Goal: Task Accomplishment & Management: Complete application form

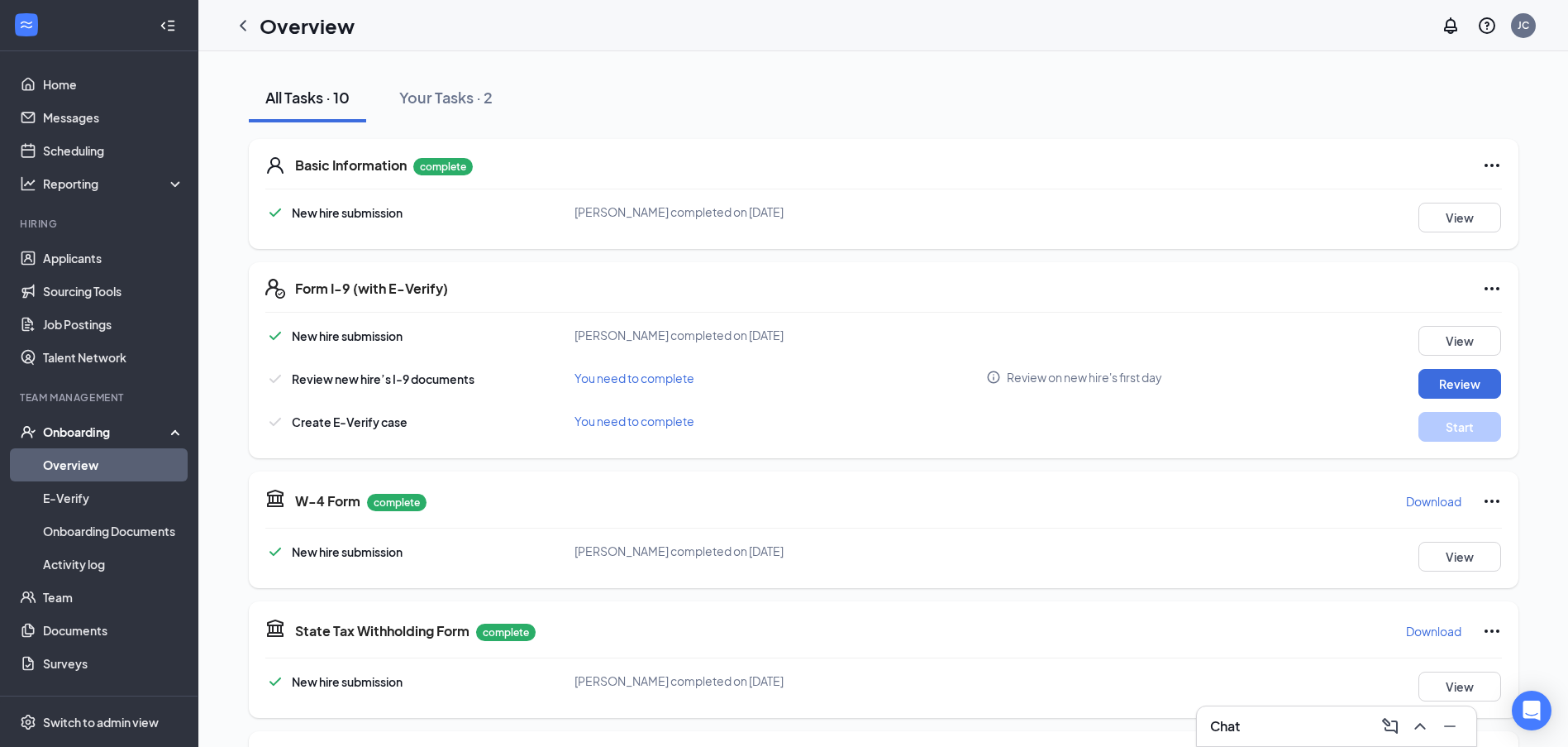
scroll to position [221, 0]
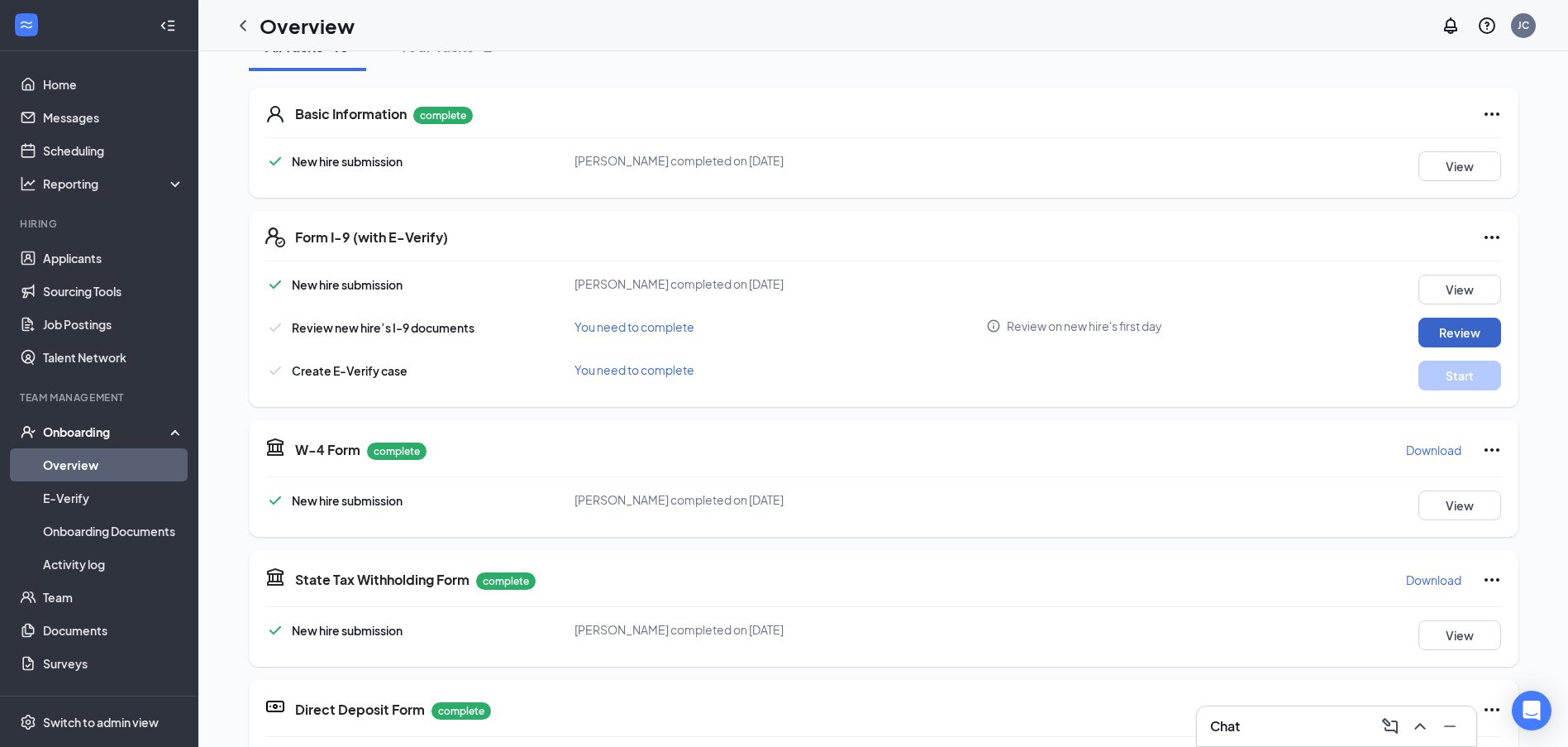
click at [1422, 329] on button "Review" at bounding box center [1460, 332] width 83 height 29
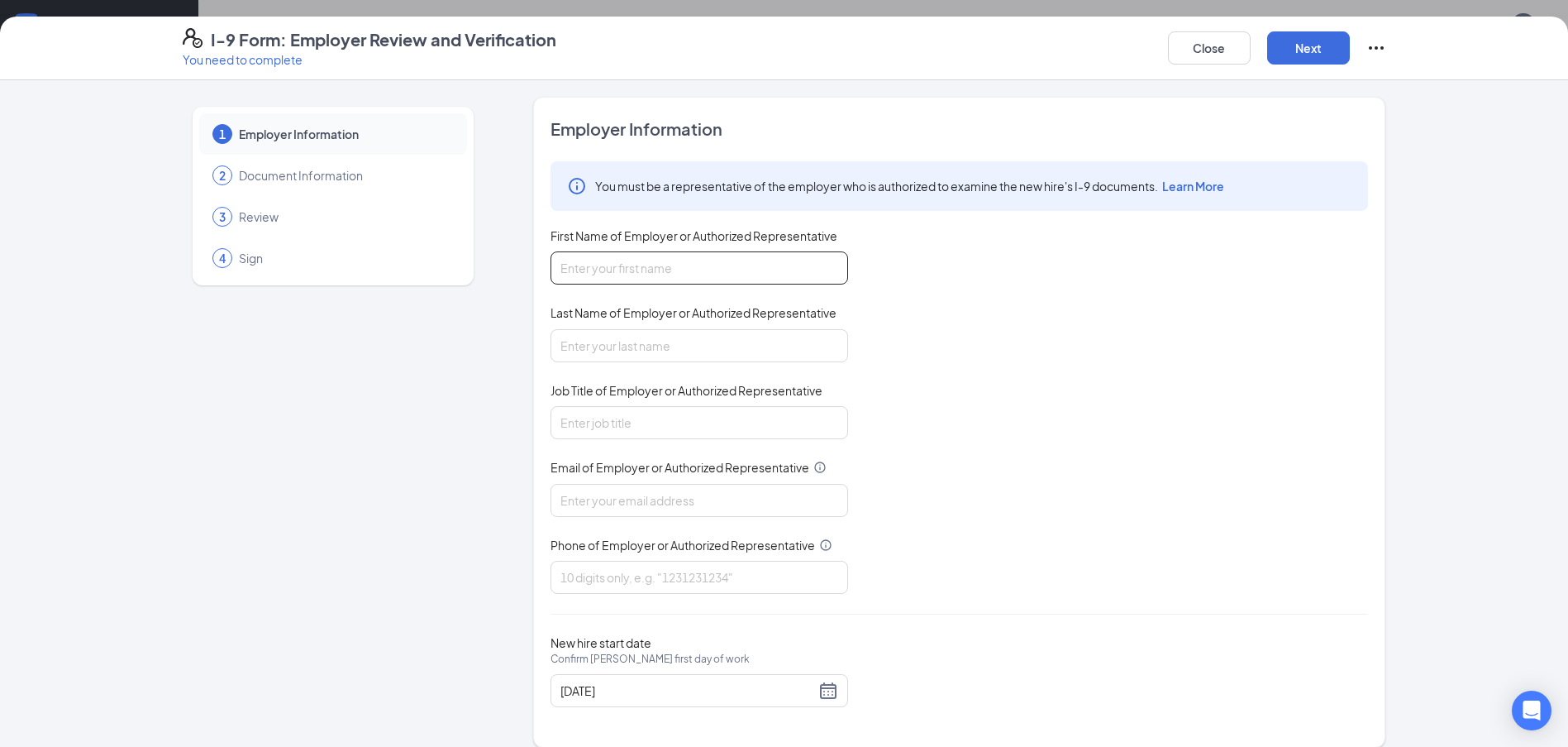
click at [658, 274] on input "First Name of Employer or Authorized Representative" at bounding box center [699, 267] width 298 height 33
type input "Jack"
type input "[PERSON_NAME]"
type input "Manager"
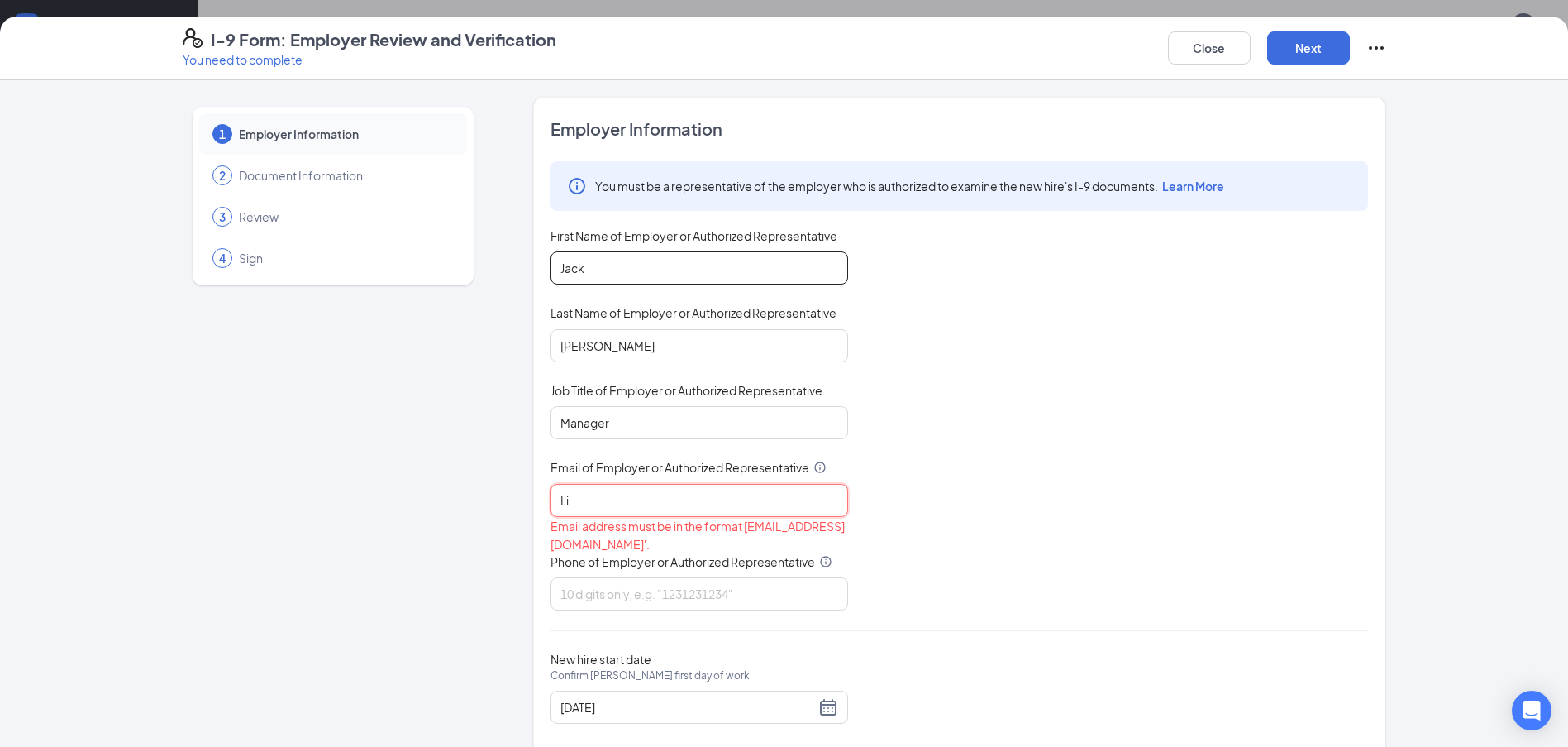
type input "L"
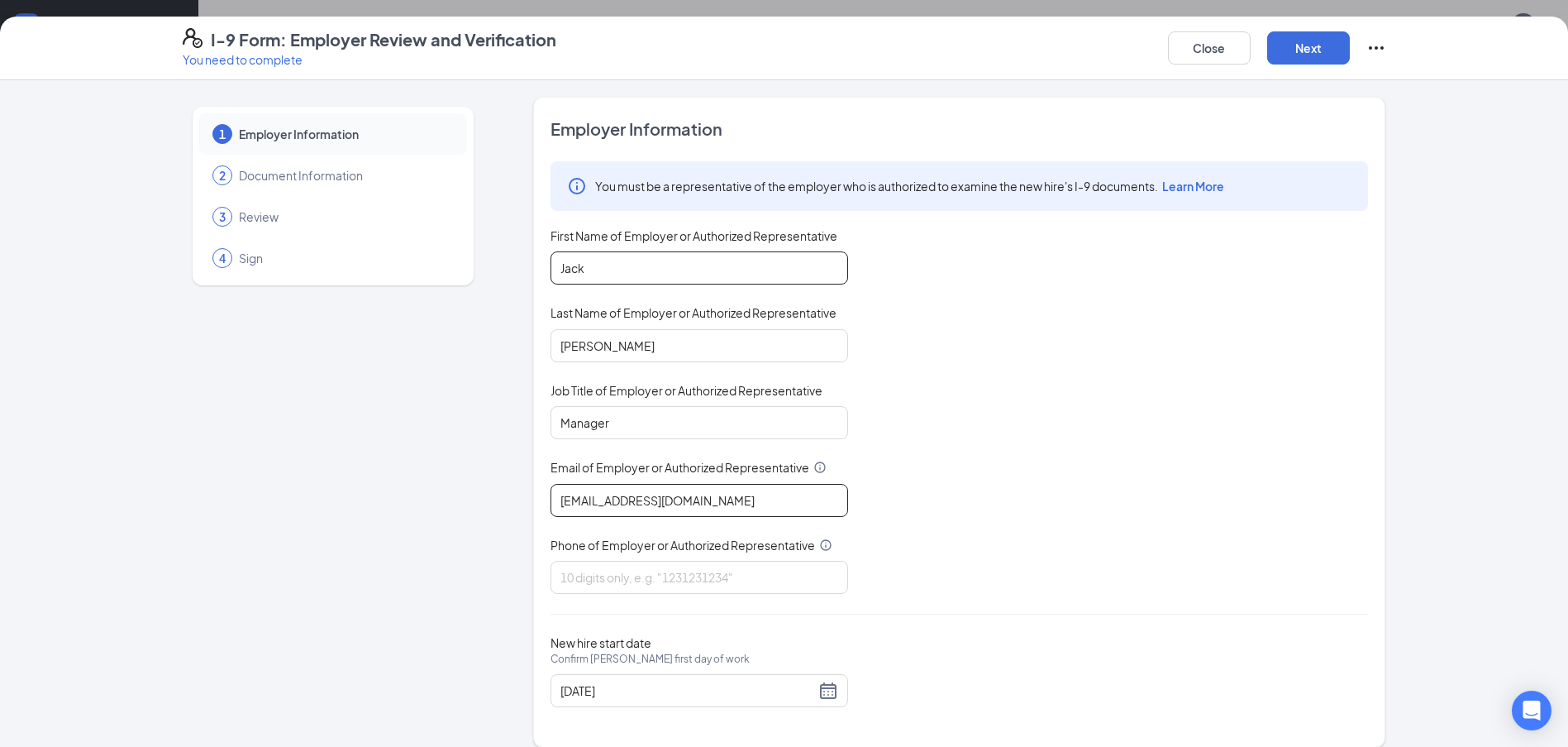
type input "[EMAIL_ADDRESS][DOMAIN_NAME]"
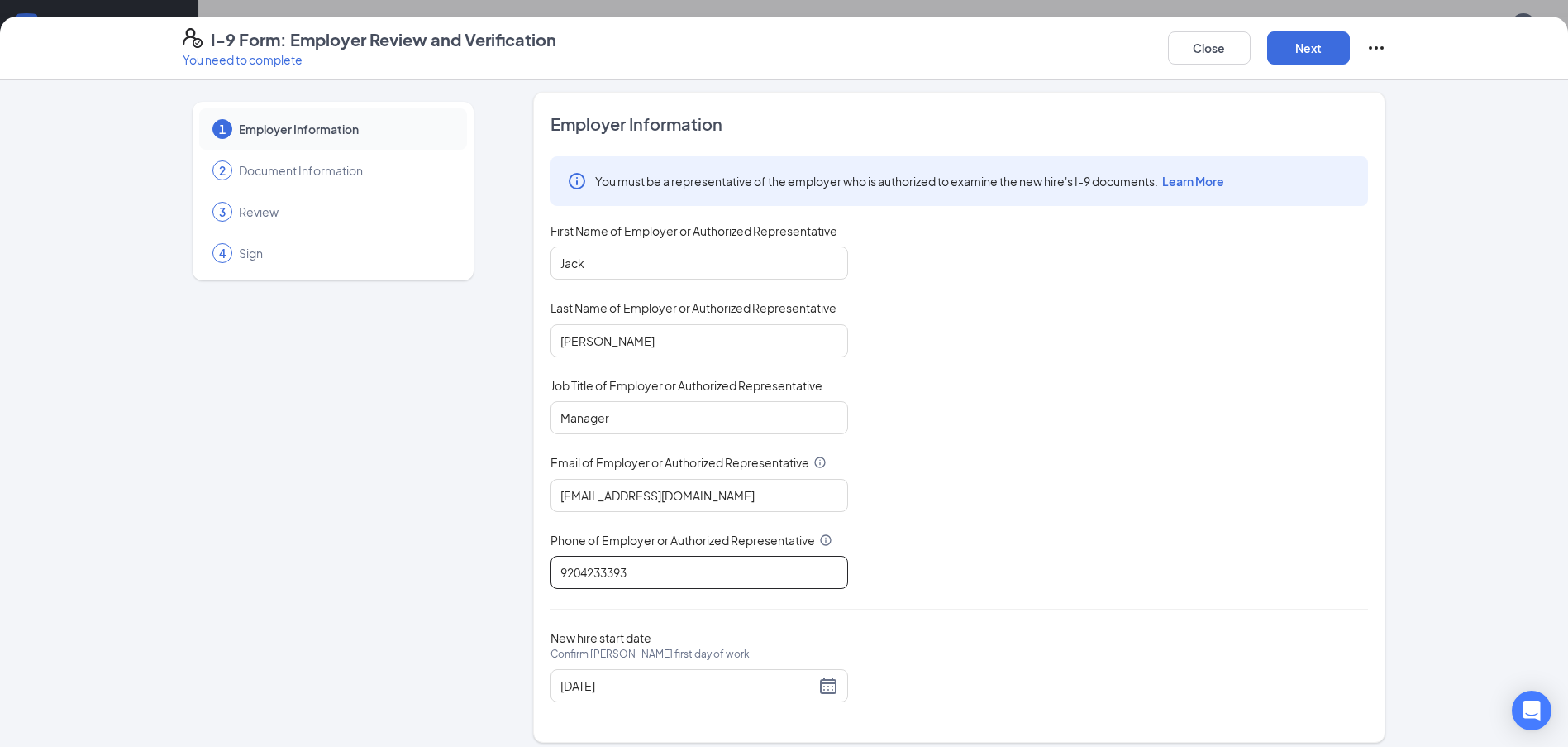
scroll to position [0, 0]
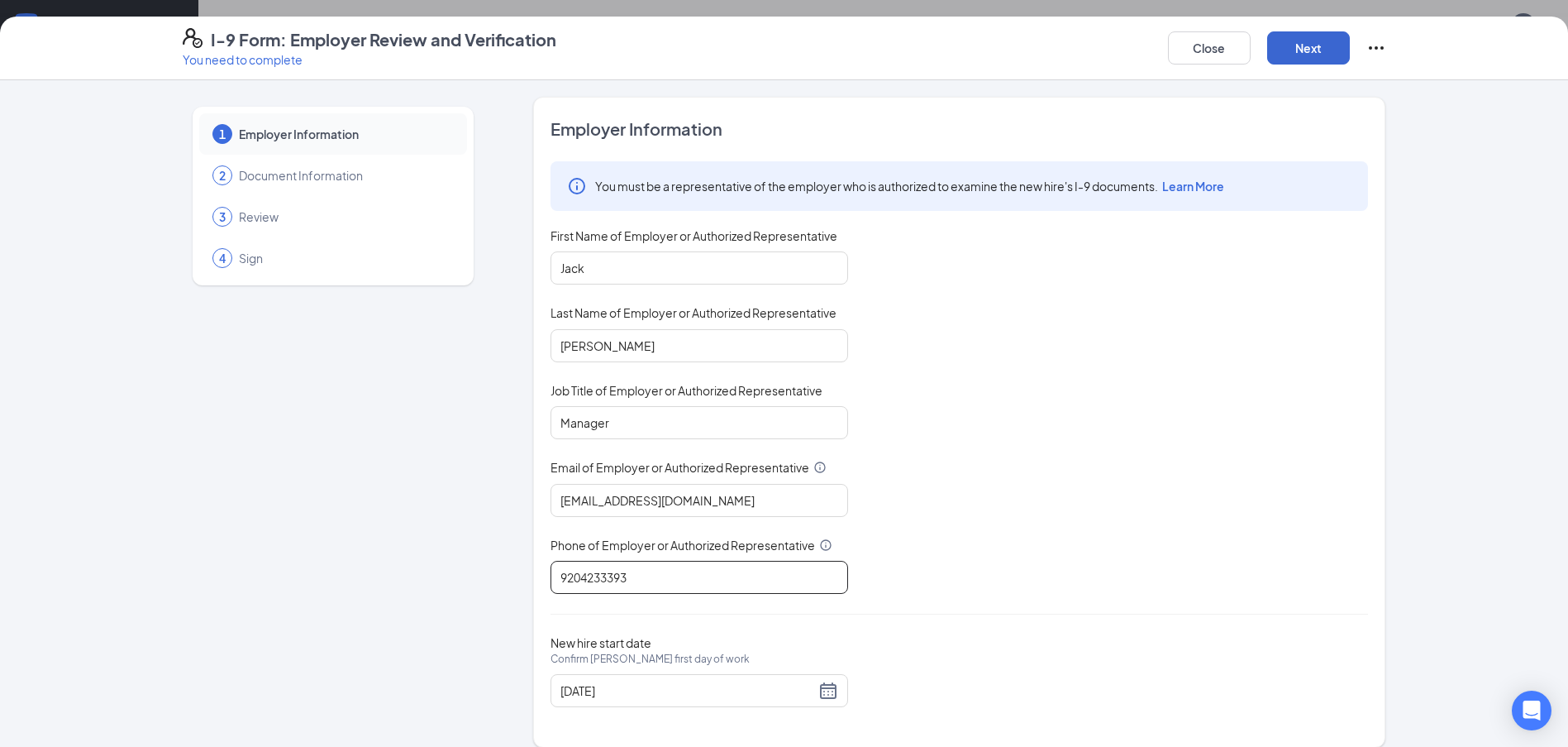
type input "9204233393"
click at [1312, 39] on button "Next" at bounding box center [1309, 47] width 83 height 33
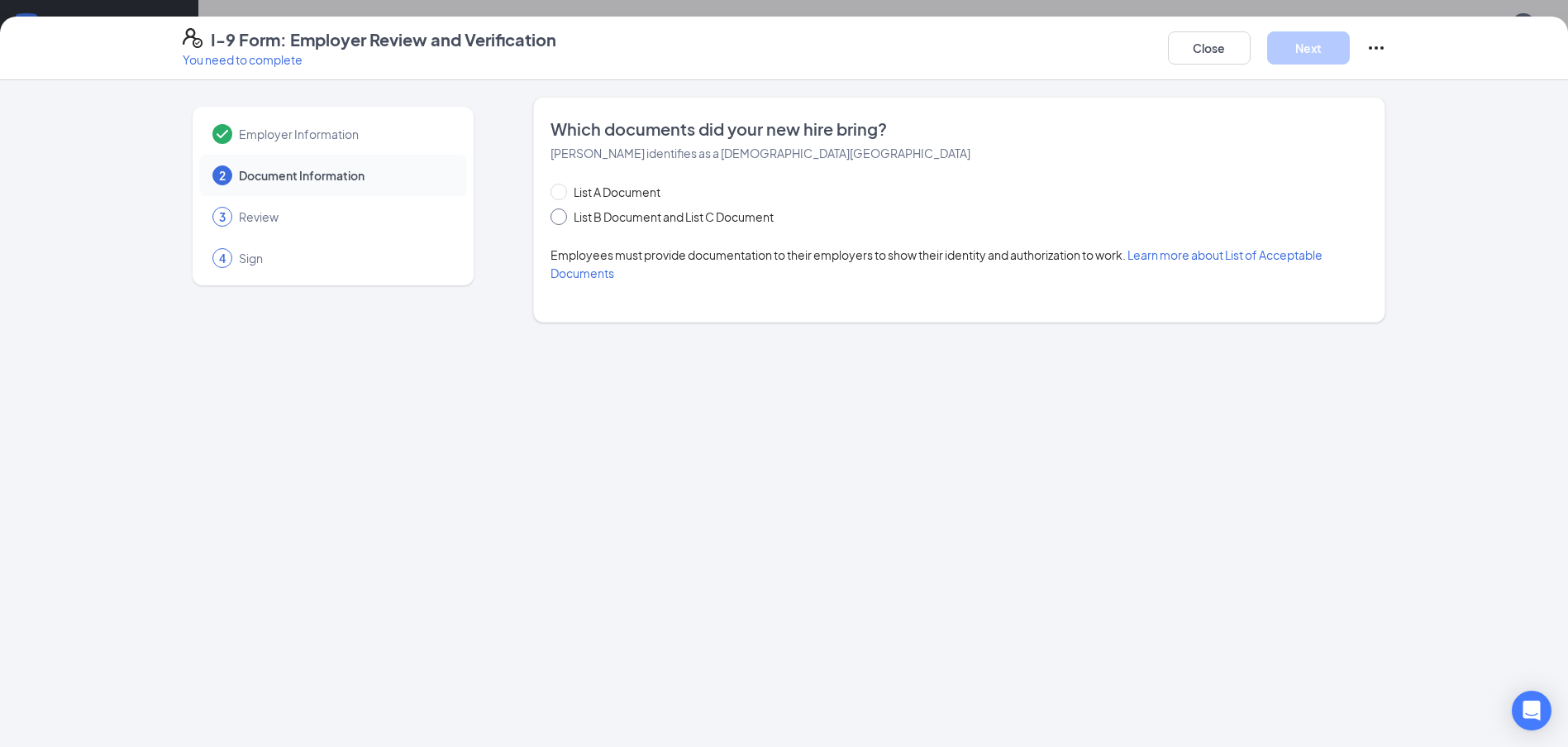
click at [558, 216] on input "List B Document and List C Document" at bounding box center [556, 214] width 12 height 12
radio input "true"
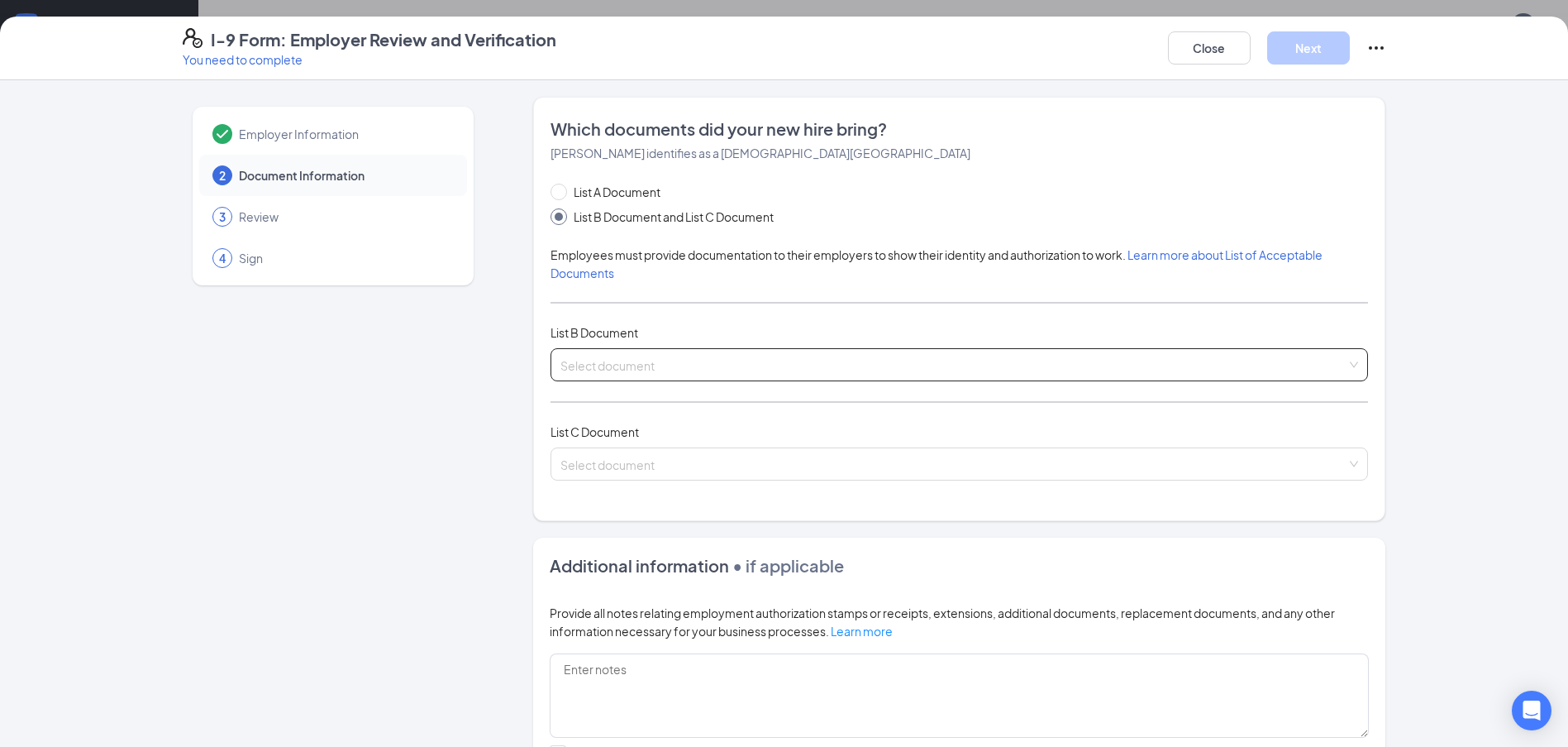
click at [1349, 355] on div "Select document" at bounding box center [959, 365] width 818 height 33
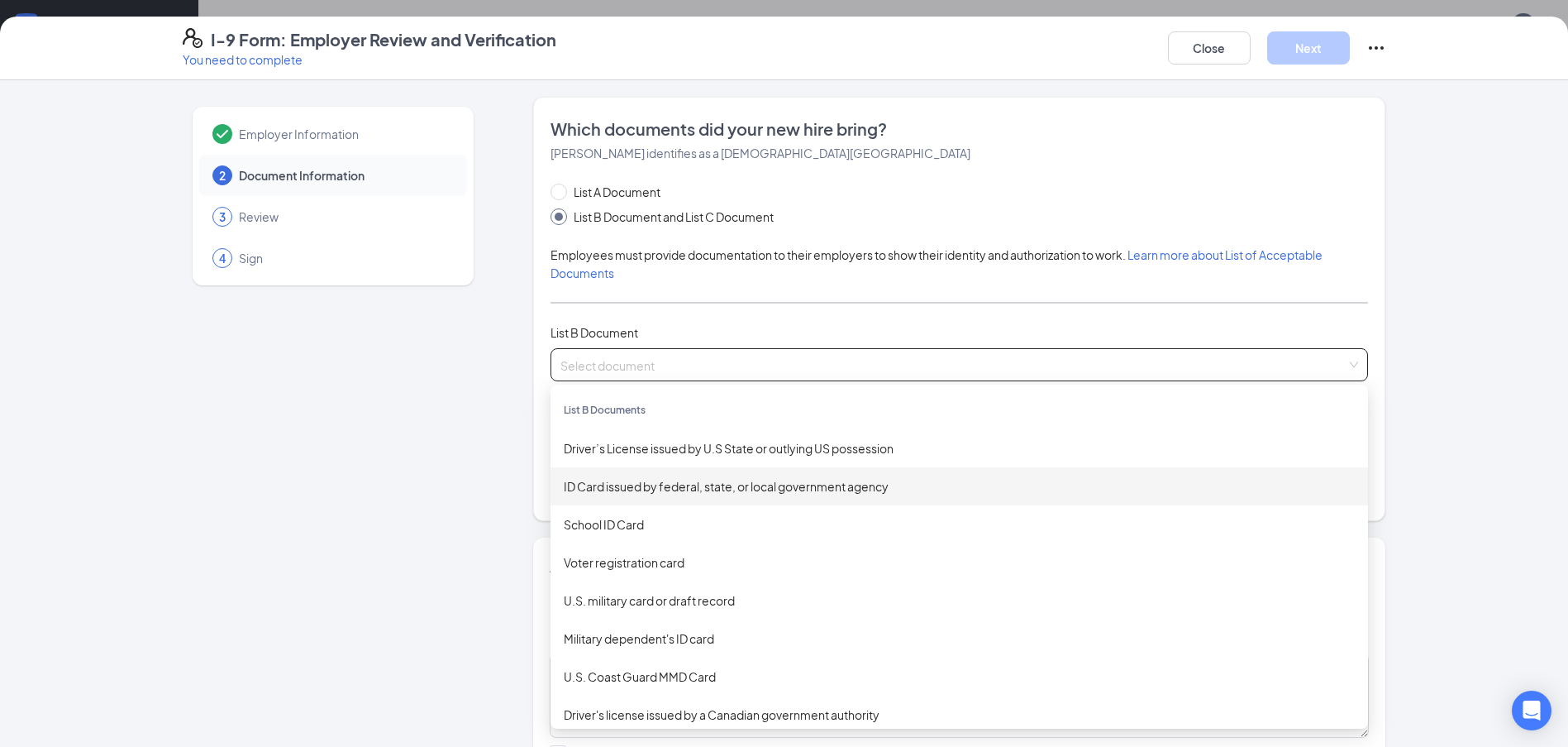
click at [1043, 472] on div "ID Card issued by federal, state, or local government agency" at bounding box center [959, 486] width 818 height 38
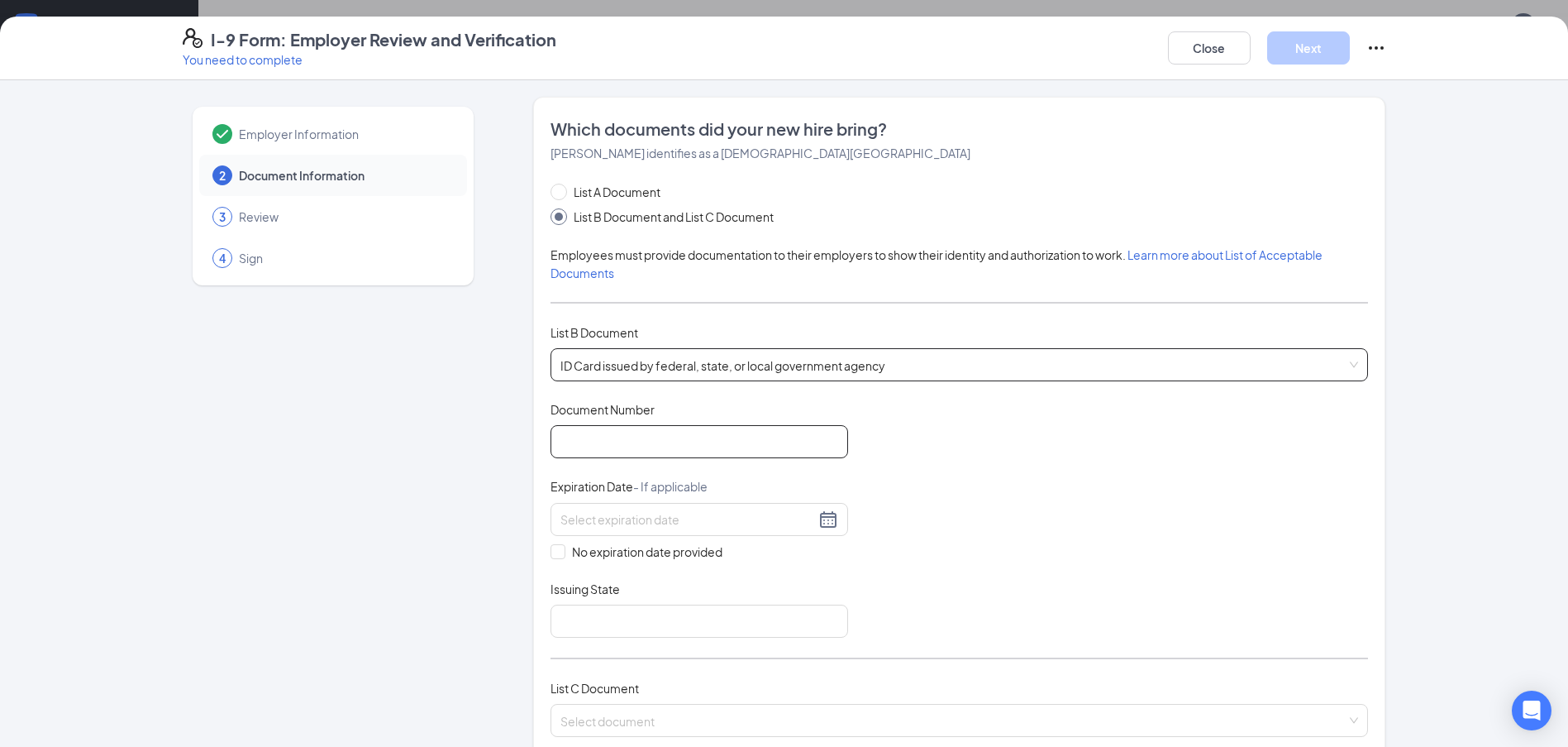
click at [763, 441] on input "Document Number" at bounding box center [699, 441] width 298 height 33
type input "B6252160864101"
click at [733, 526] on input at bounding box center [687, 519] width 255 height 18
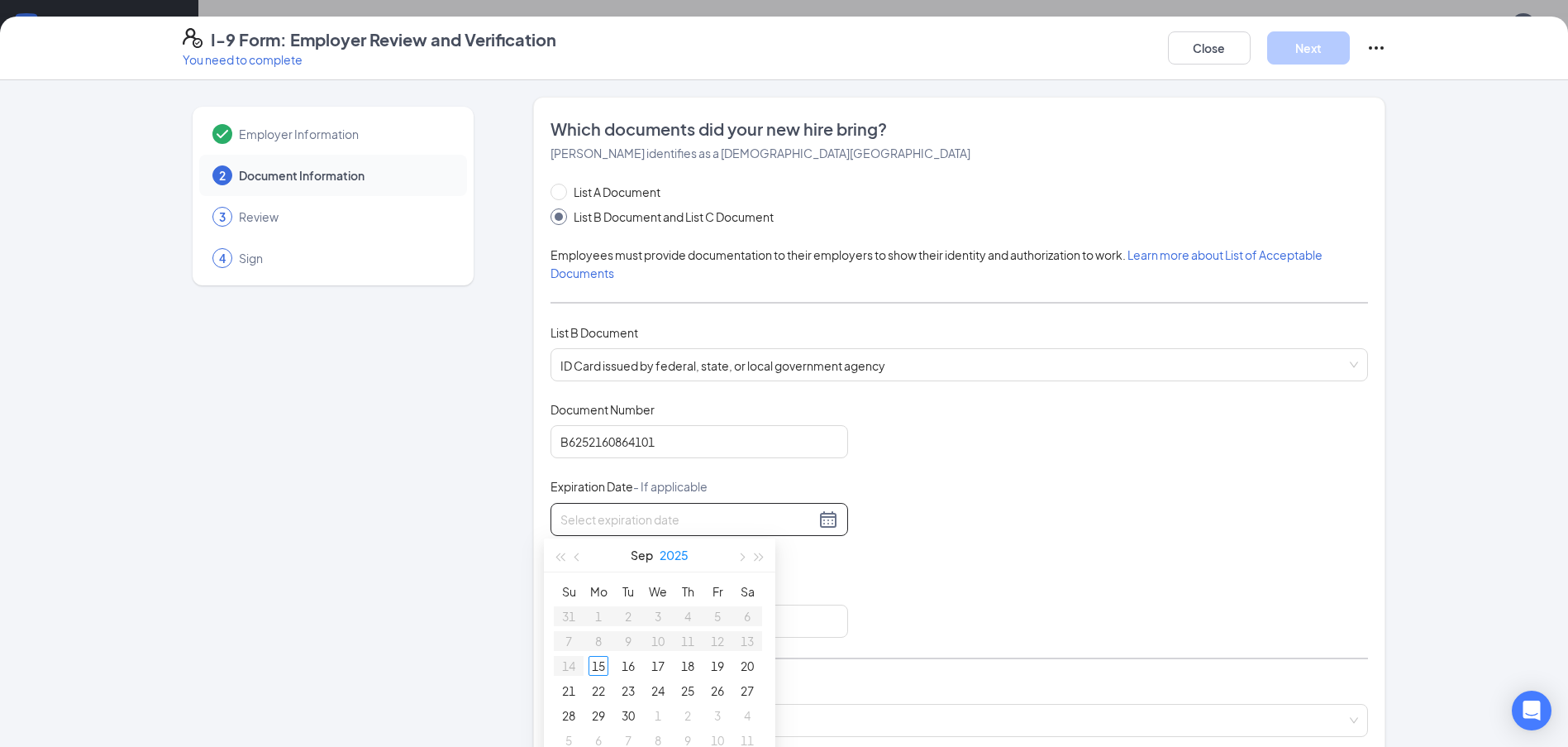
click at [676, 559] on button "2025" at bounding box center [674, 554] width 29 height 33
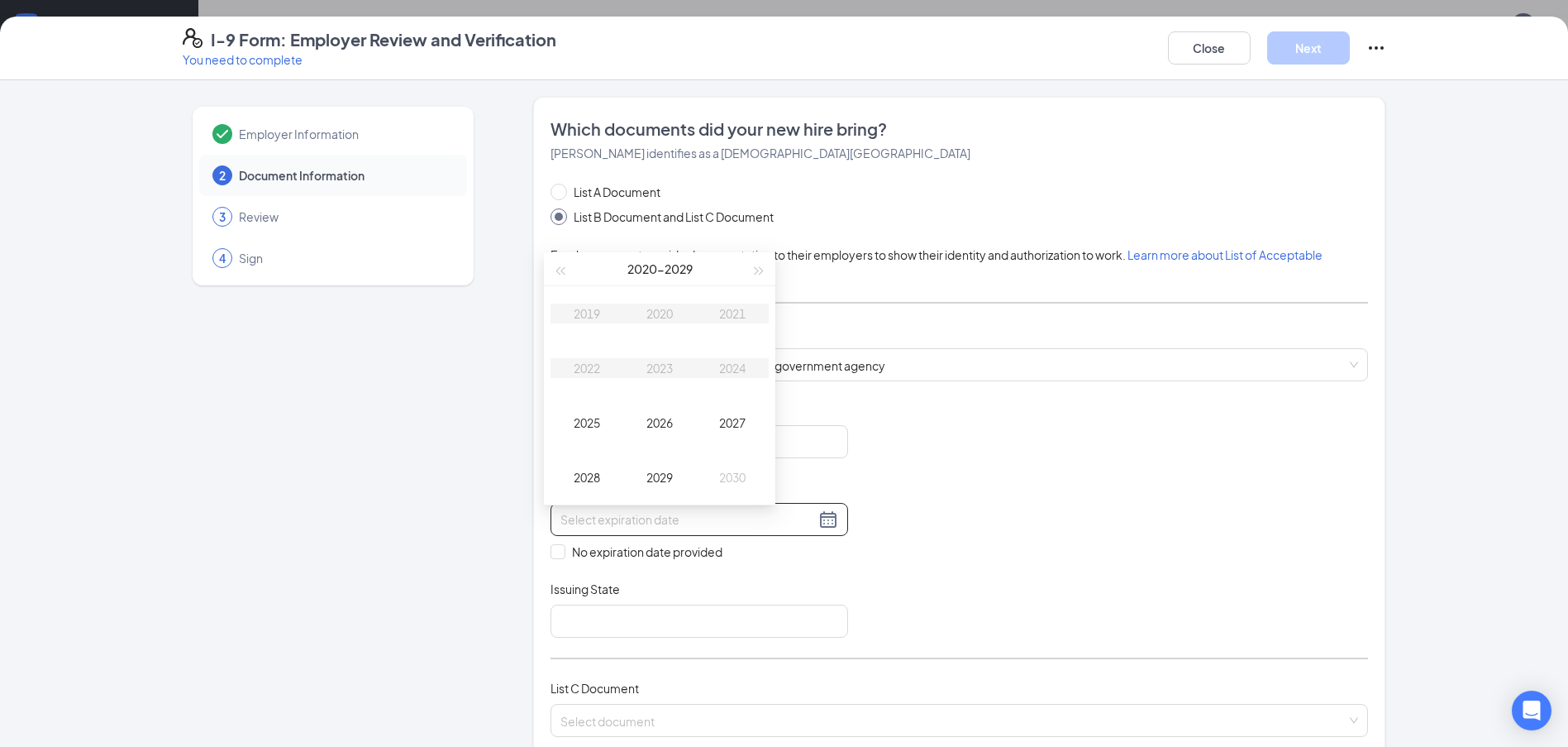
scroll to position [441, 0]
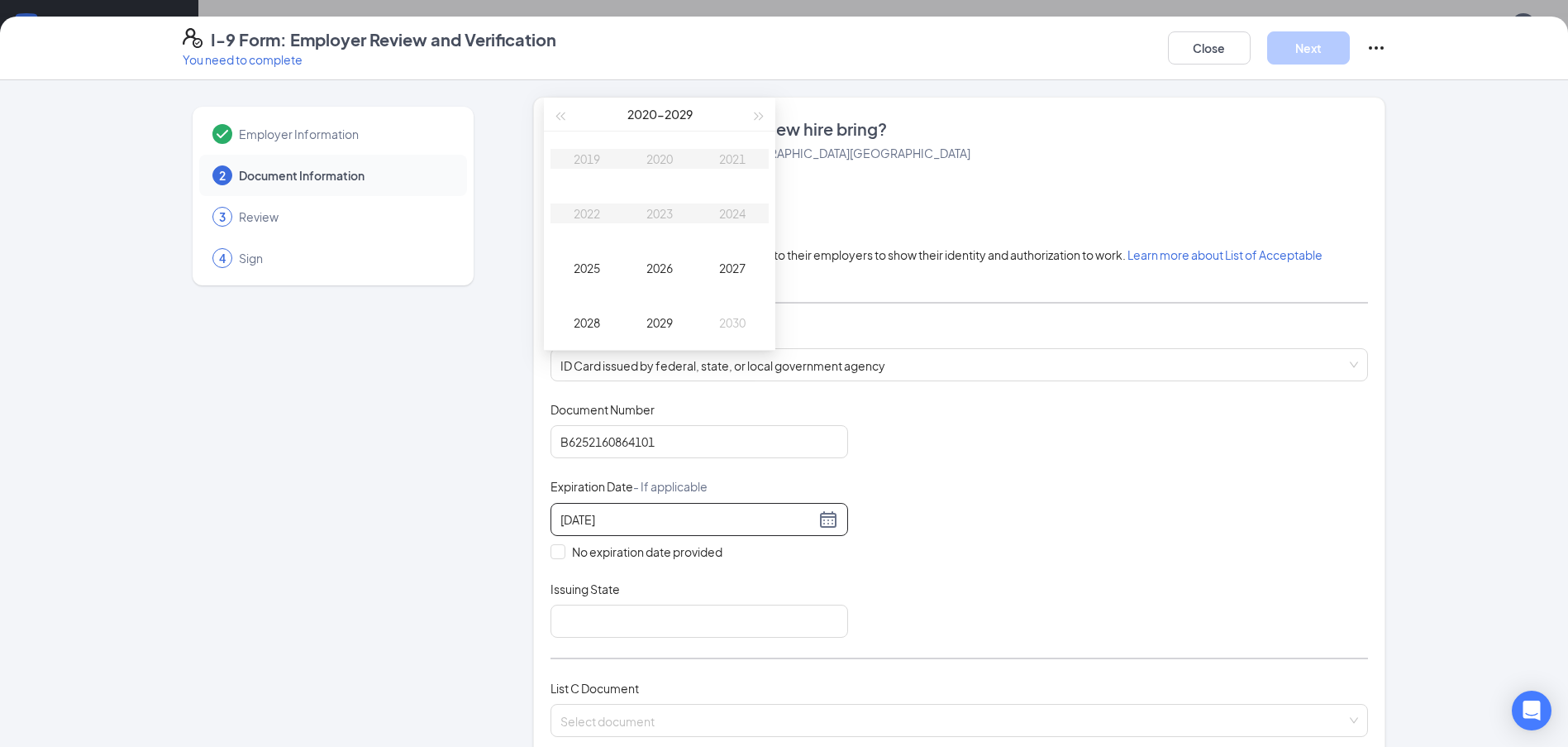
type input "[DATE]"
click at [758, 117] on span "button" at bounding box center [759, 116] width 8 height 8
click at [740, 214] on div "2034" at bounding box center [733, 214] width 50 height 20
type input "[DATE]"
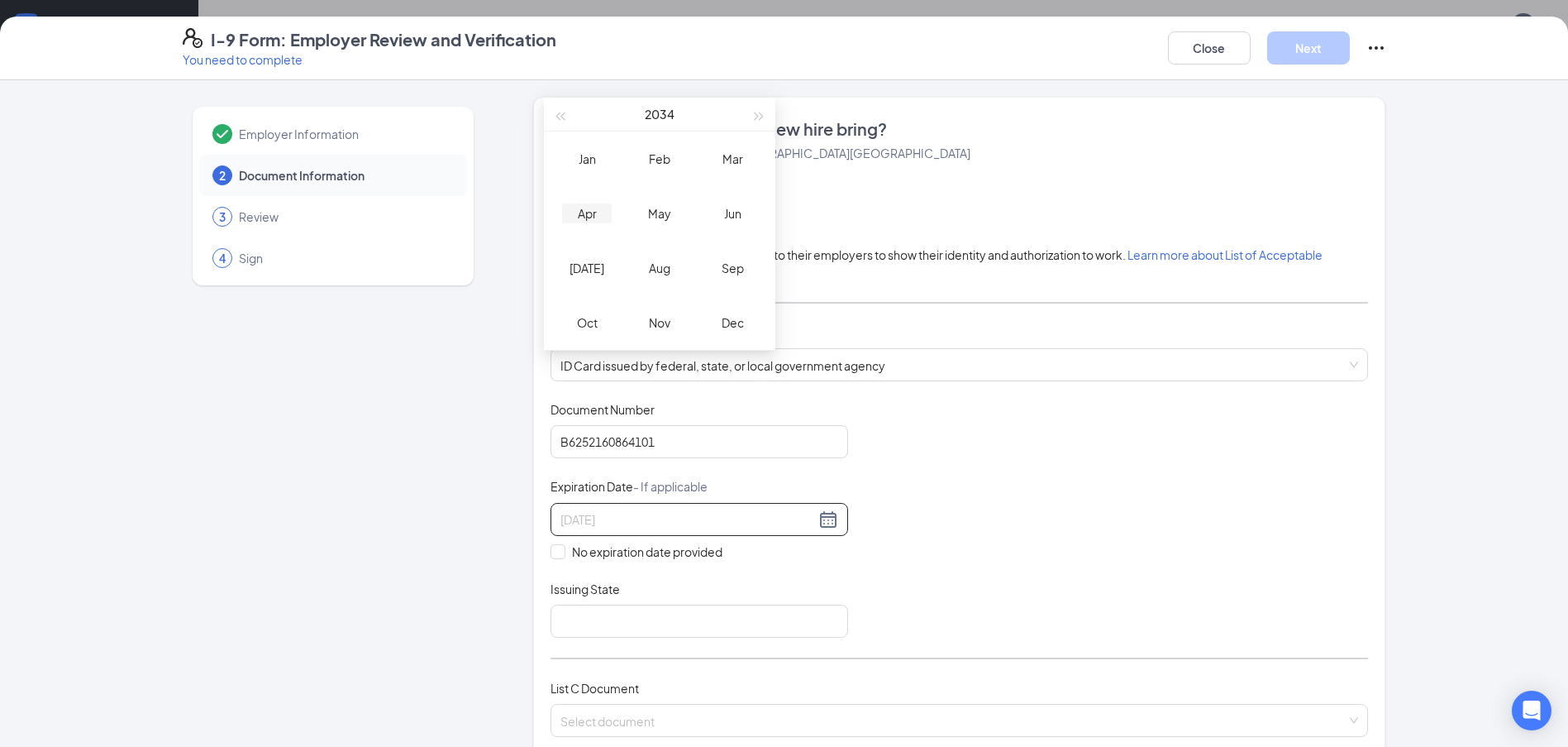
click at [586, 212] on div "Apr" at bounding box center [587, 214] width 50 height 20
type input "[DATE]"
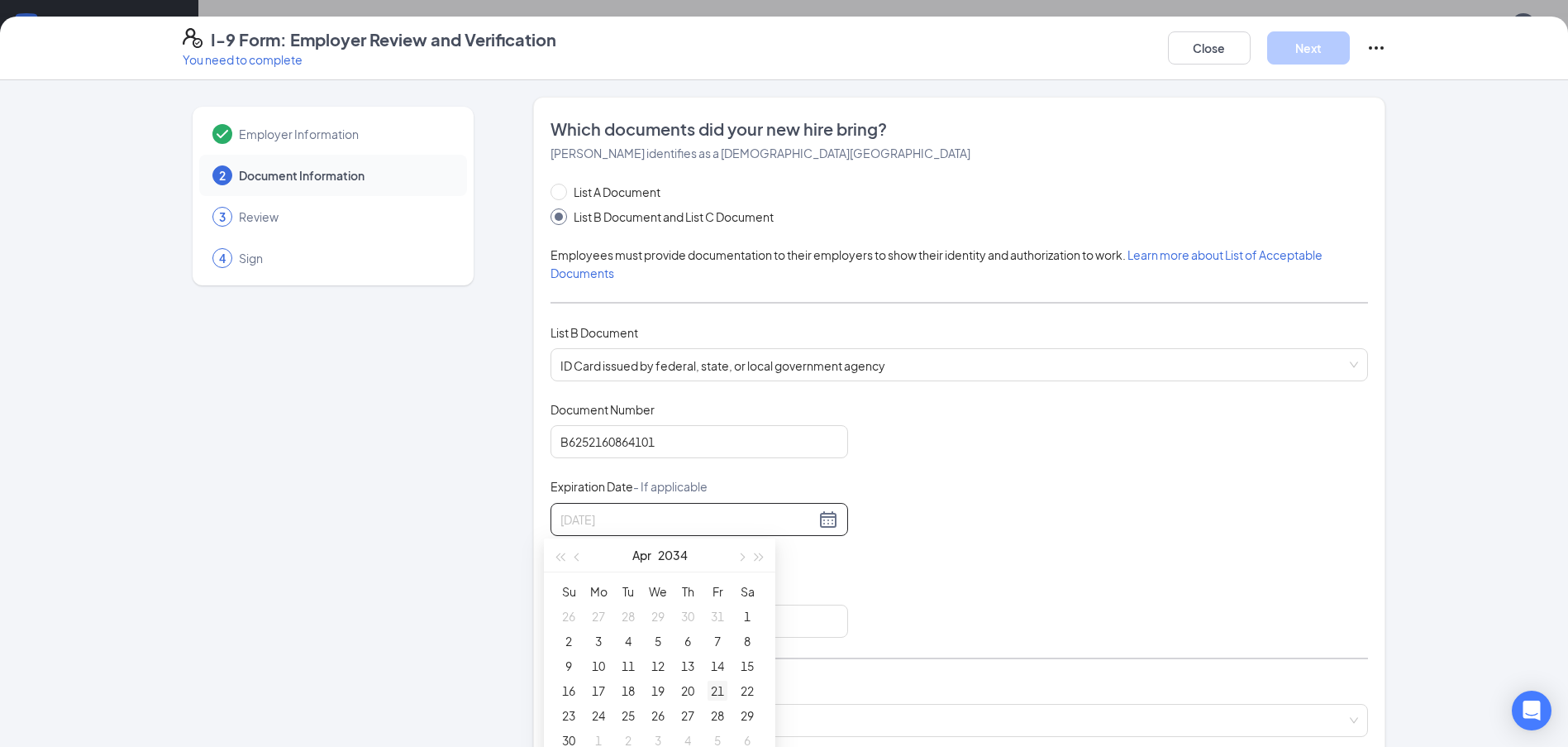
type input "[DATE]"
click at [716, 687] on div "21" at bounding box center [717, 691] width 20 height 20
click at [566, 627] on input "Issuing State" at bounding box center [699, 620] width 298 height 33
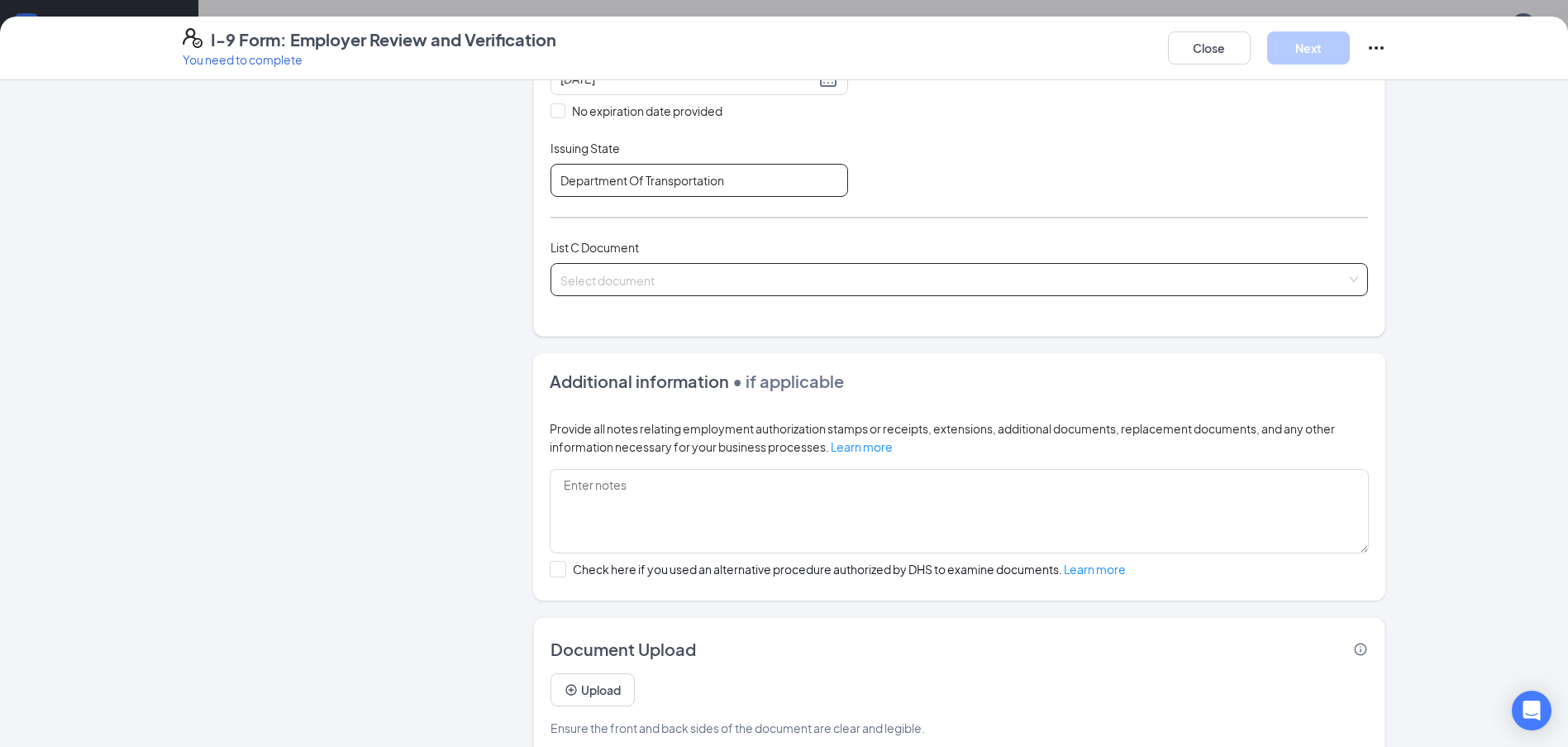
type input "Department Of Transportation"
click at [1331, 283] on input "search" at bounding box center [953, 276] width 786 height 25
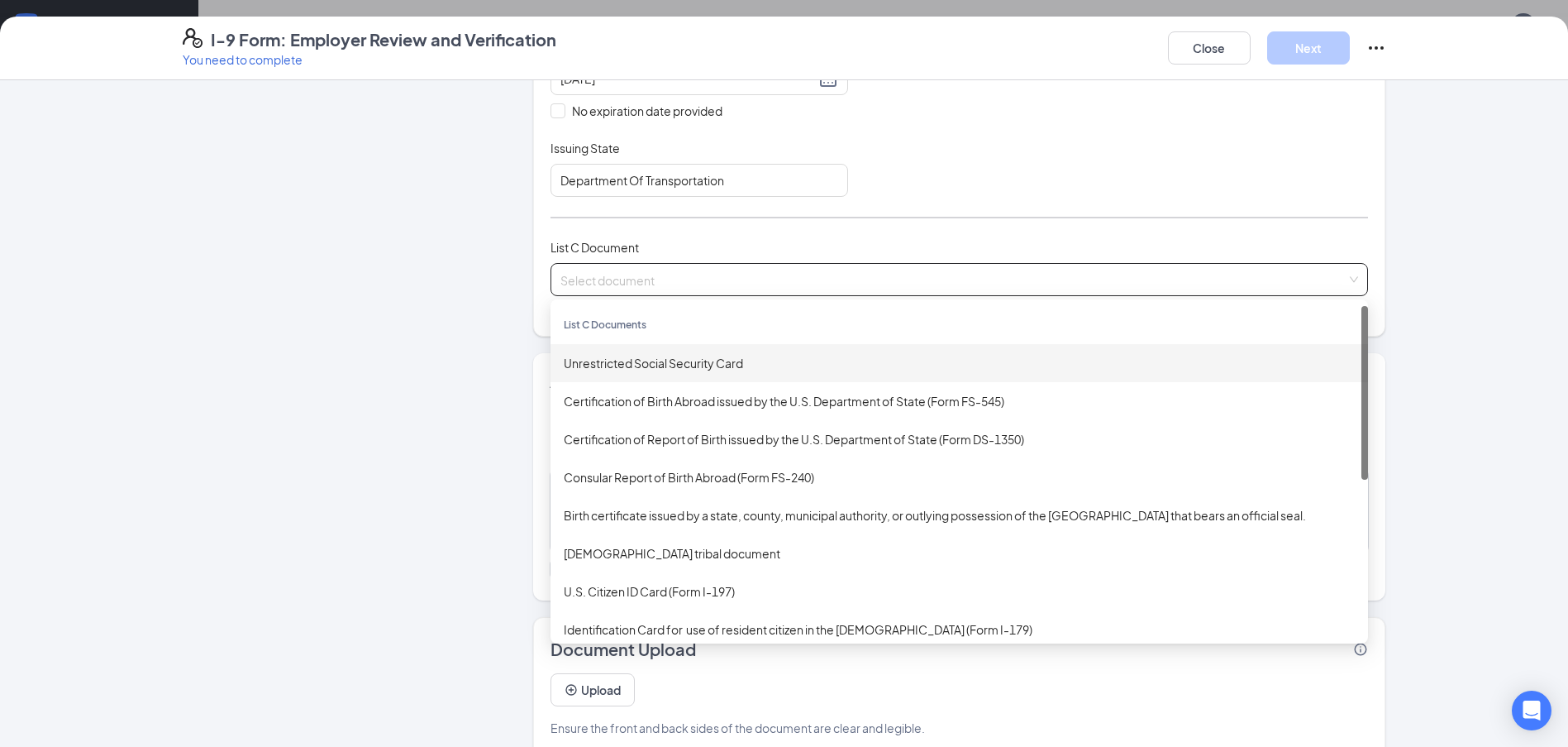
click at [970, 363] on div "Unrestricted Social Security Card" at bounding box center [960, 363] width 792 height 18
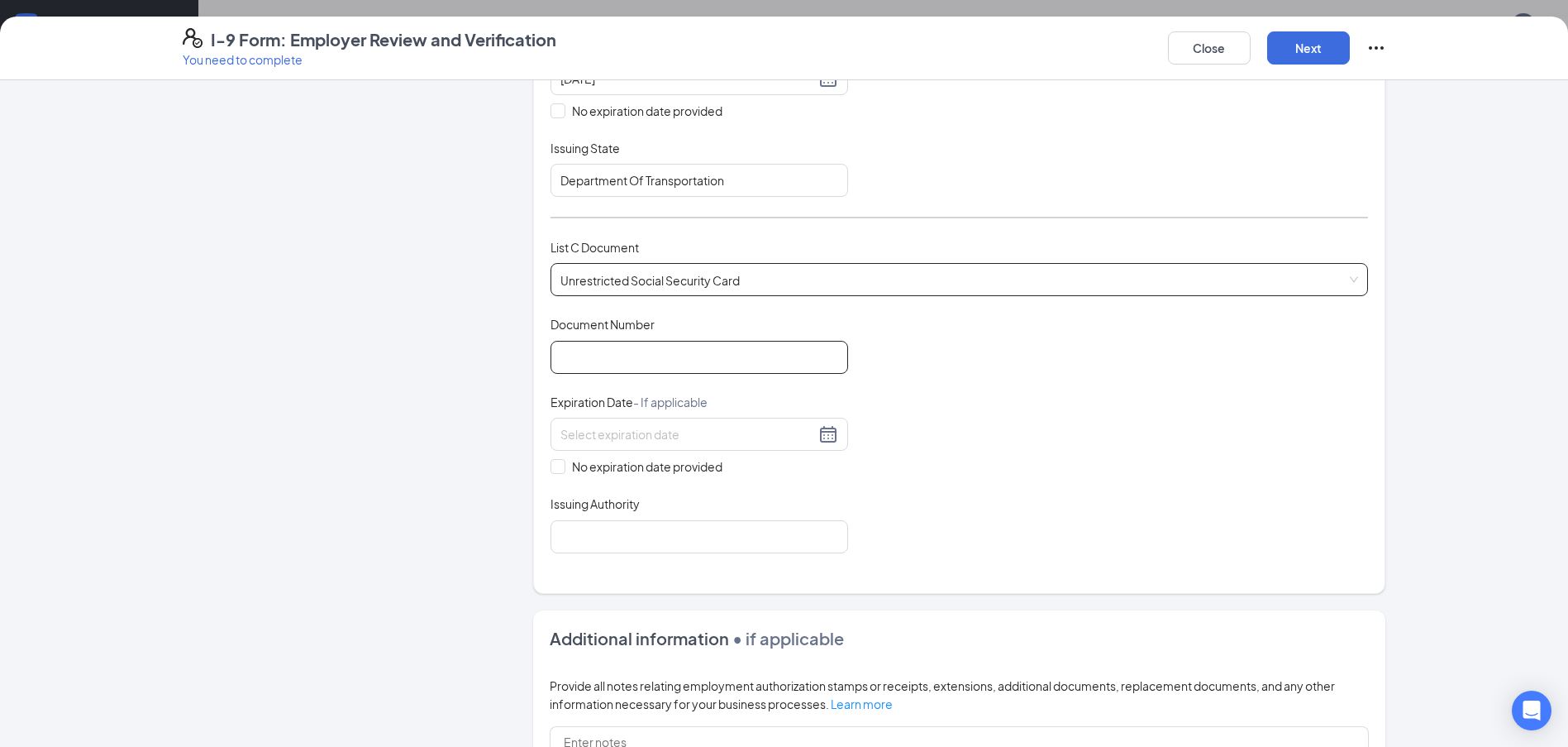
click at [680, 357] on input "Document Number" at bounding box center [699, 357] width 298 height 33
type input "398293958"
click at [554, 459] on input "No expiration date provided" at bounding box center [556, 465] width 12 height 12
checkbox input "true"
click at [599, 540] on input "Issuing Authority" at bounding box center [699, 539] width 298 height 33
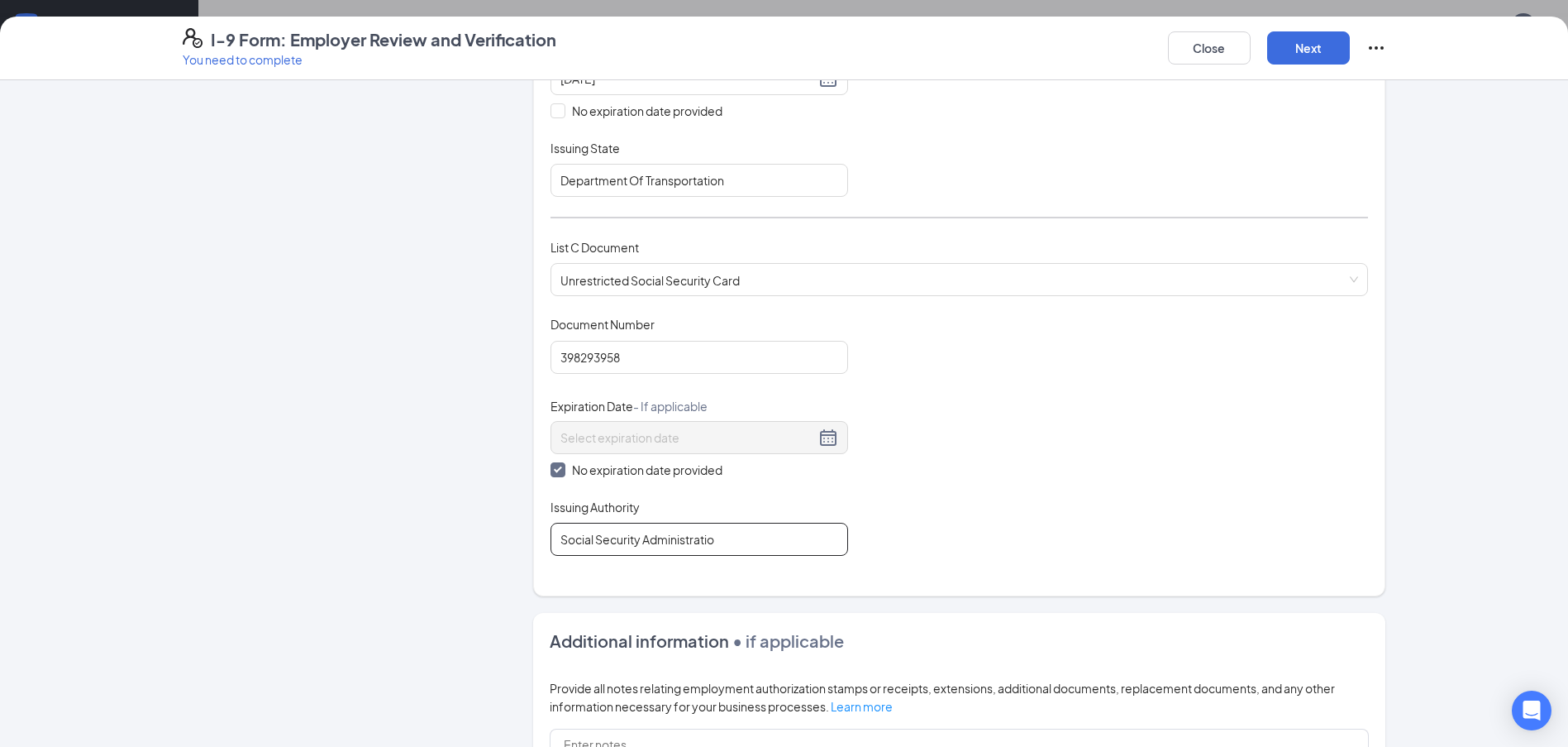
type input "Social Security Administration"
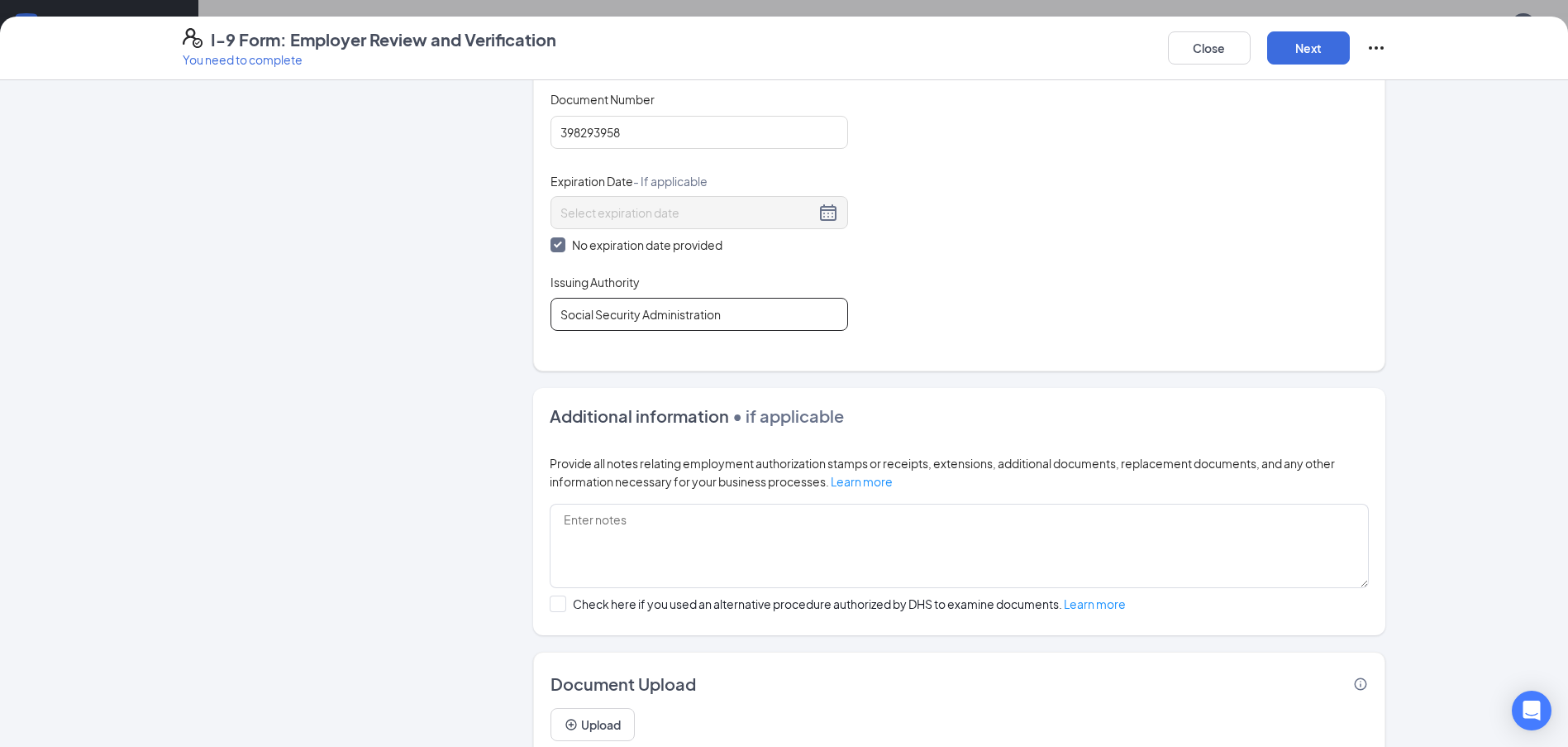
scroll to position [727, 0]
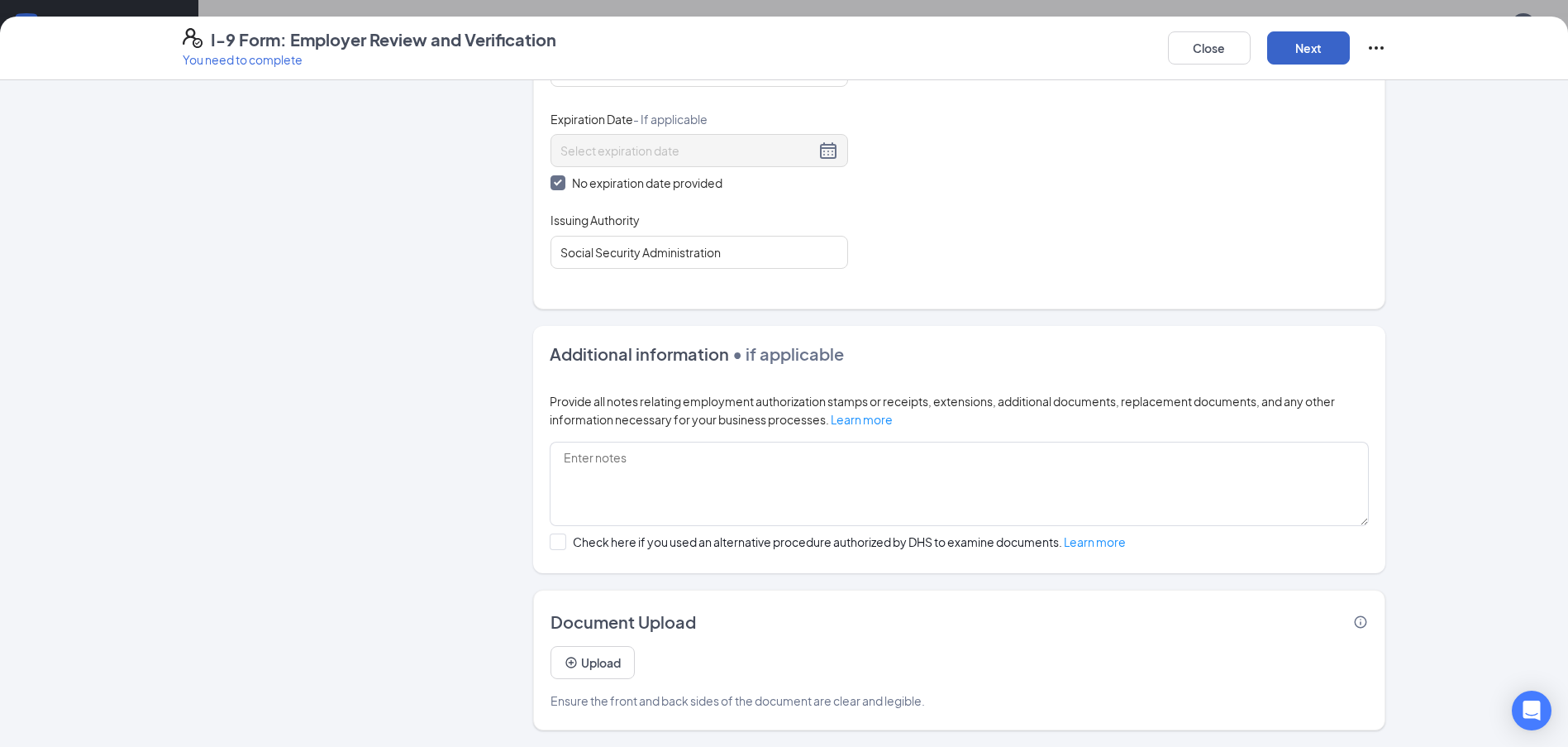
click at [1301, 44] on button "Next" at bounding box center [1309, 47] width 83 height 33
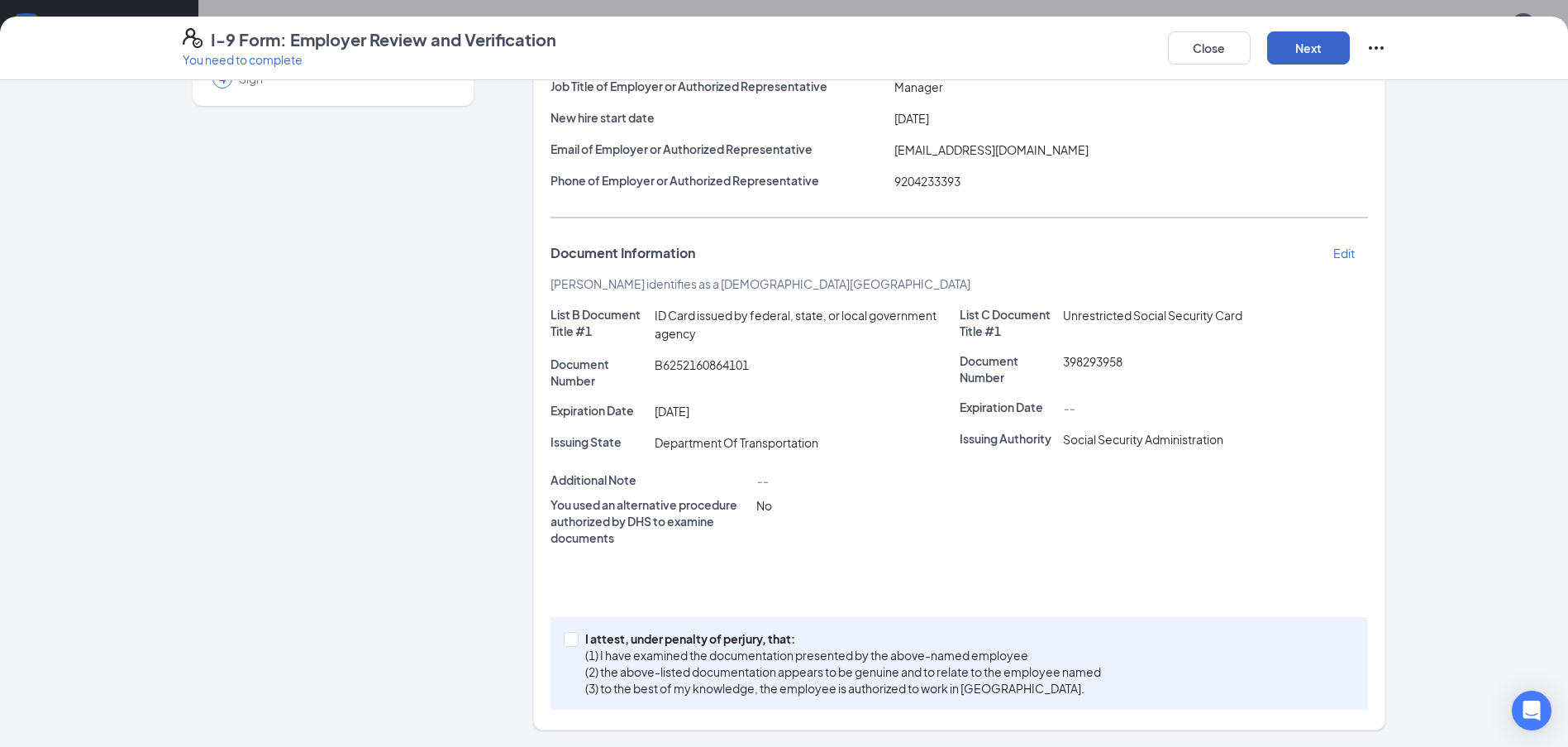
scroll to position [180, 0]
click at [564, 634] on input "I attest, under penalty of [PERSON_NAME], that: (1) I have examined the documen…" at bounding box center [569, 637] width 12 height 12
checkbox input "true"
click at [1276, 39] on button "Next" at bounding box center [1309, 47] width 83 height 33
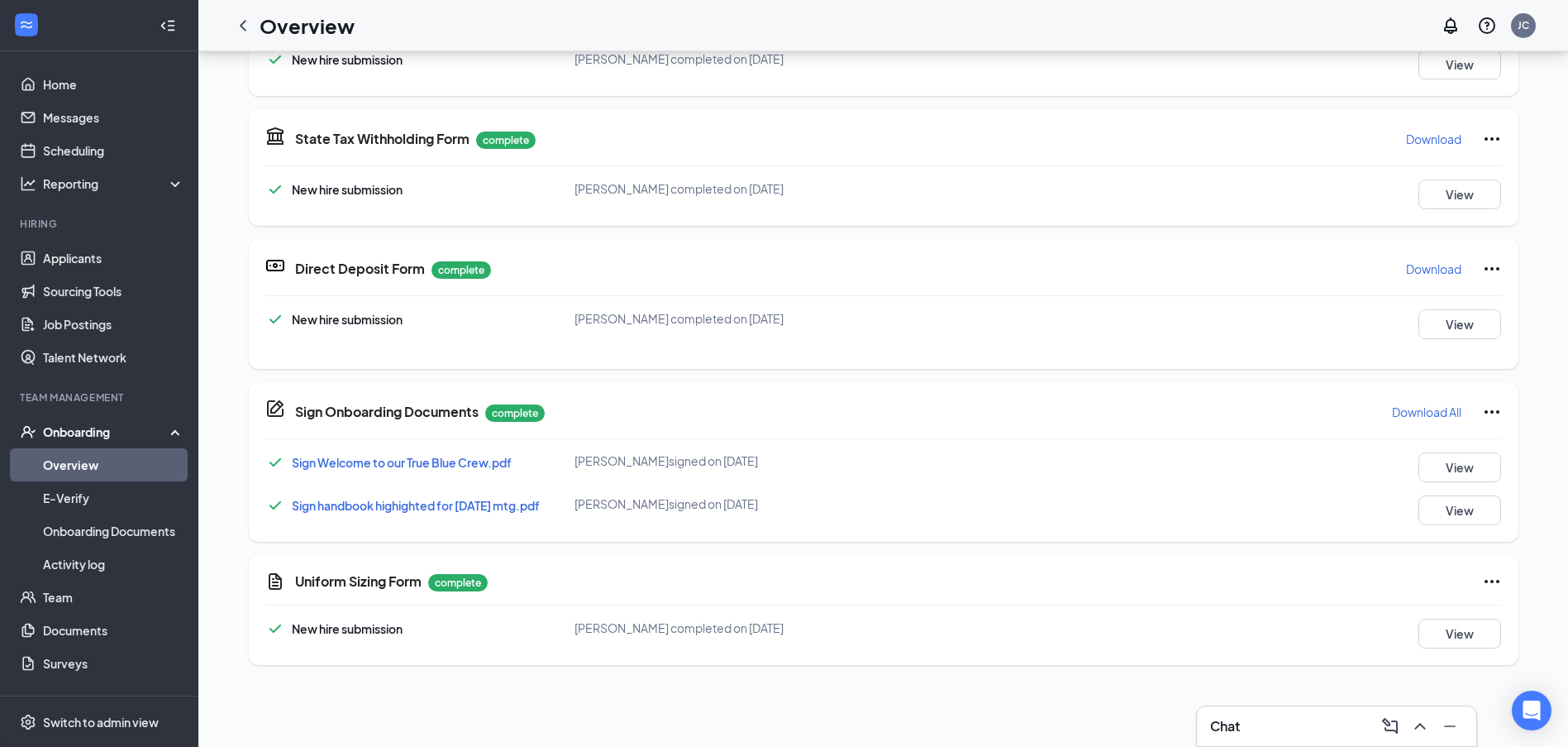
scroll to position [0, 0]
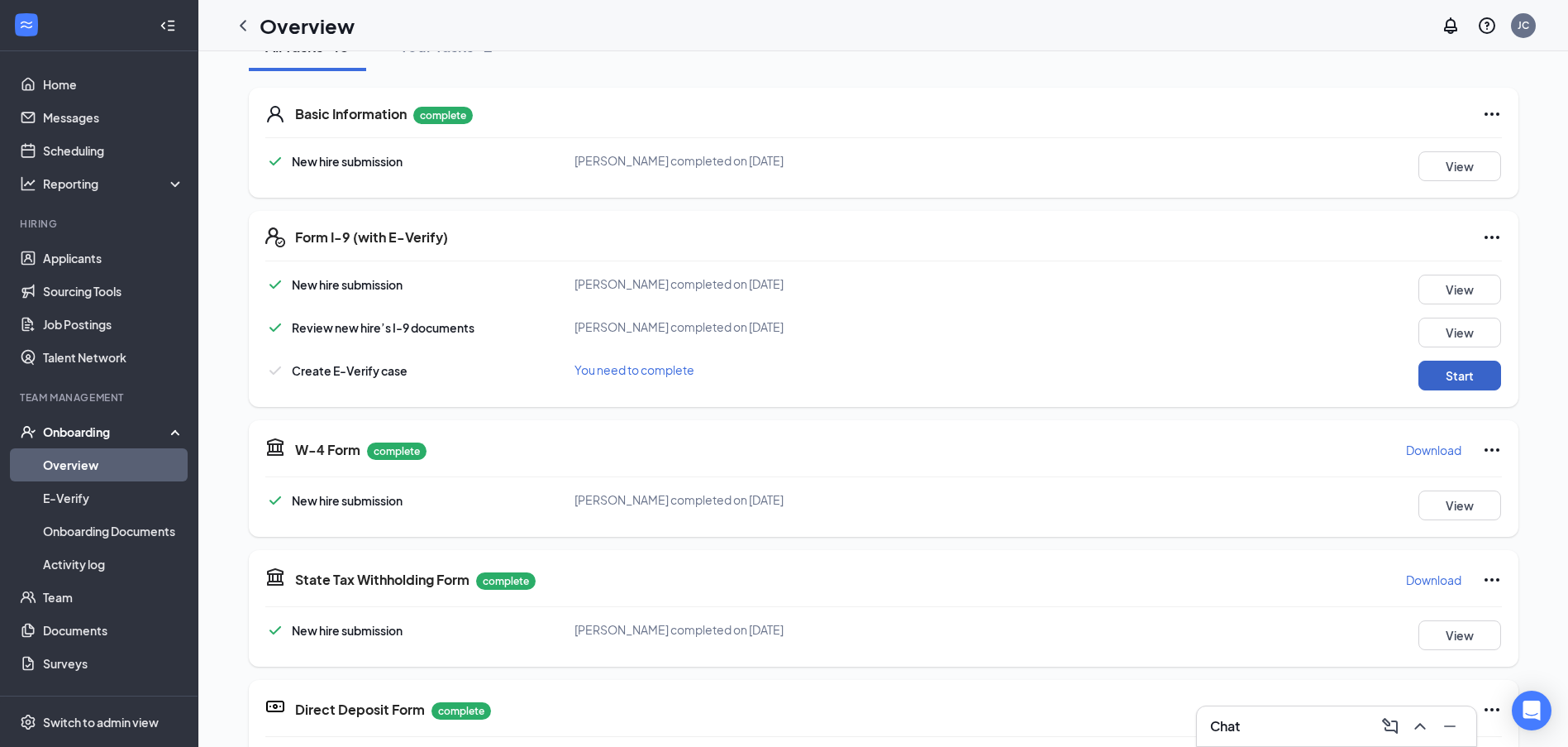
click at [1444, 374] on button "Start" at bounding box center [1460, 374] width 83 height 29
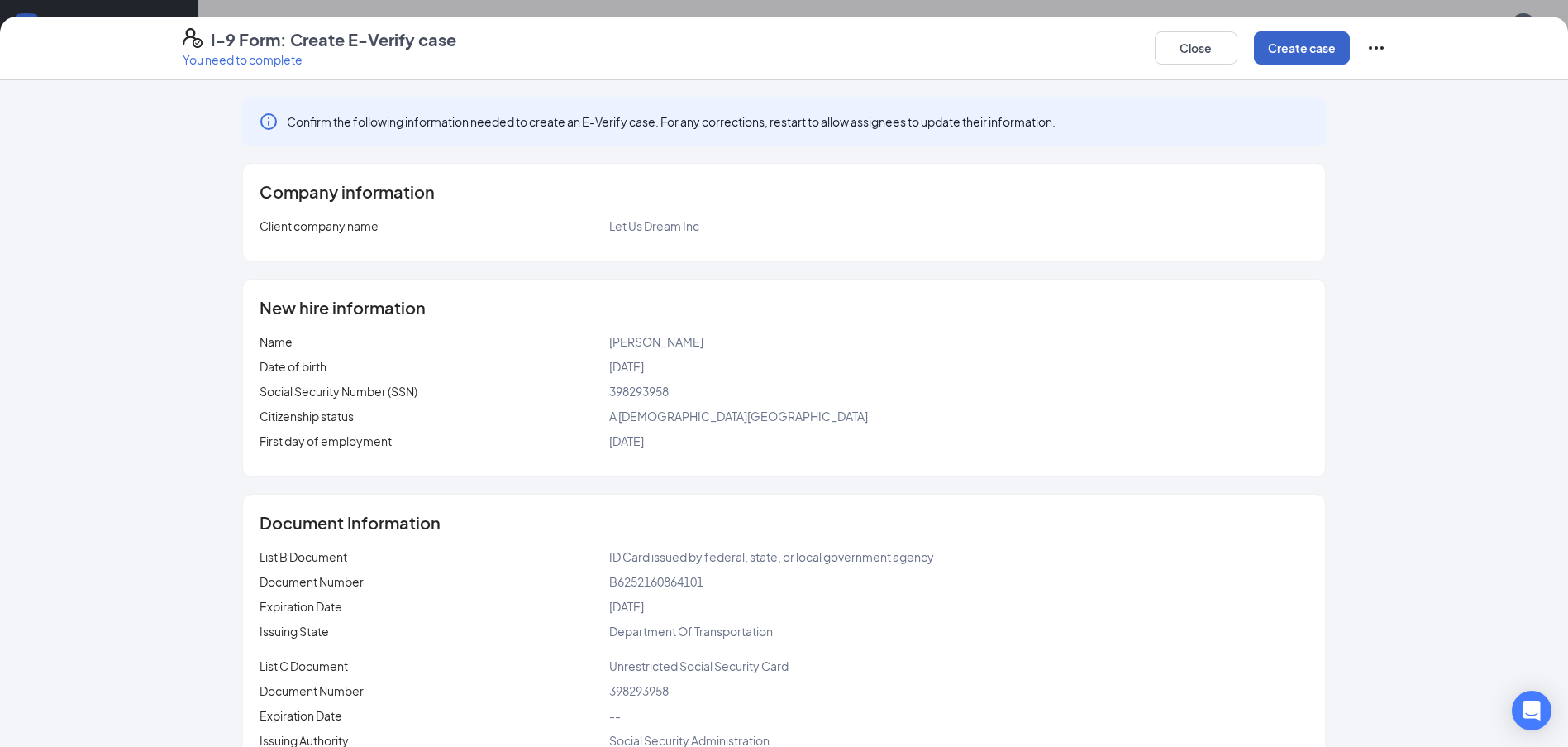
click at [1316, 52] on button "Create case" at bounding box center [1302, 47] width 96 height 33
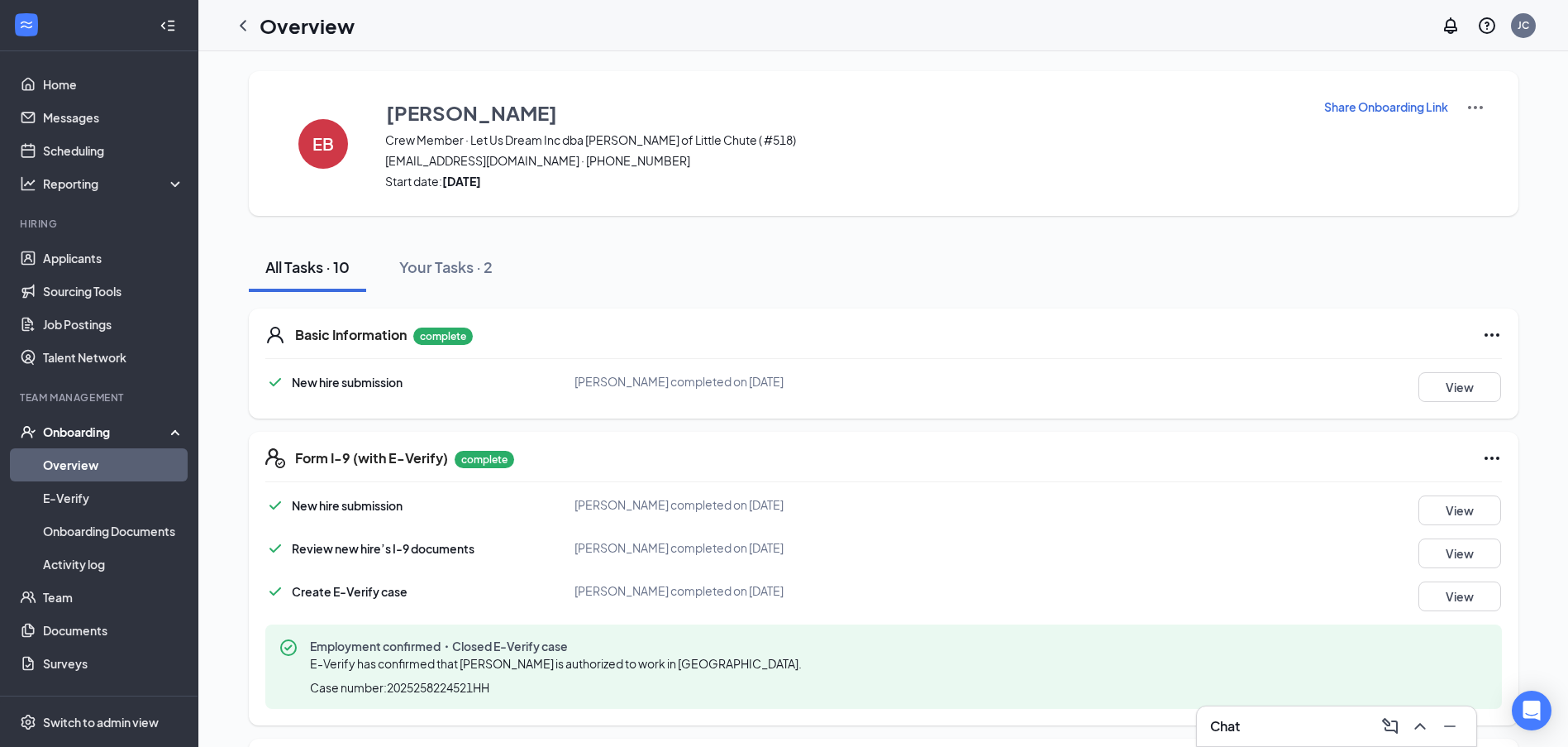
click at [1466, 107] on img at bounding box center [1476, 107] width 20 height 20
click at [1464, 140] on span "View details" at bounding box center [1469, 137] width 64 height 18
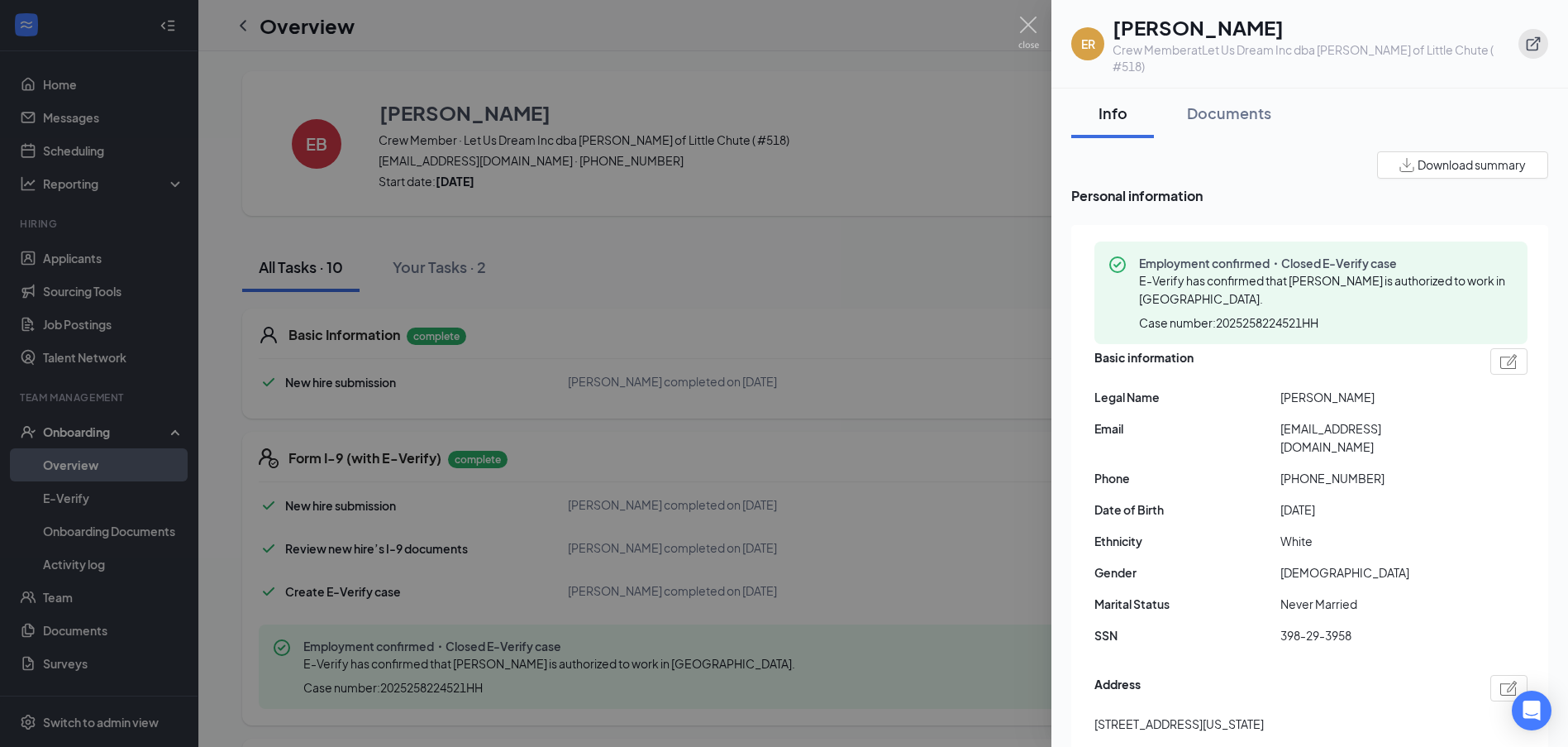
click at [1534, 42] on icon "ExternalLink" at bounding box center [1534, 45] width 14 height 14
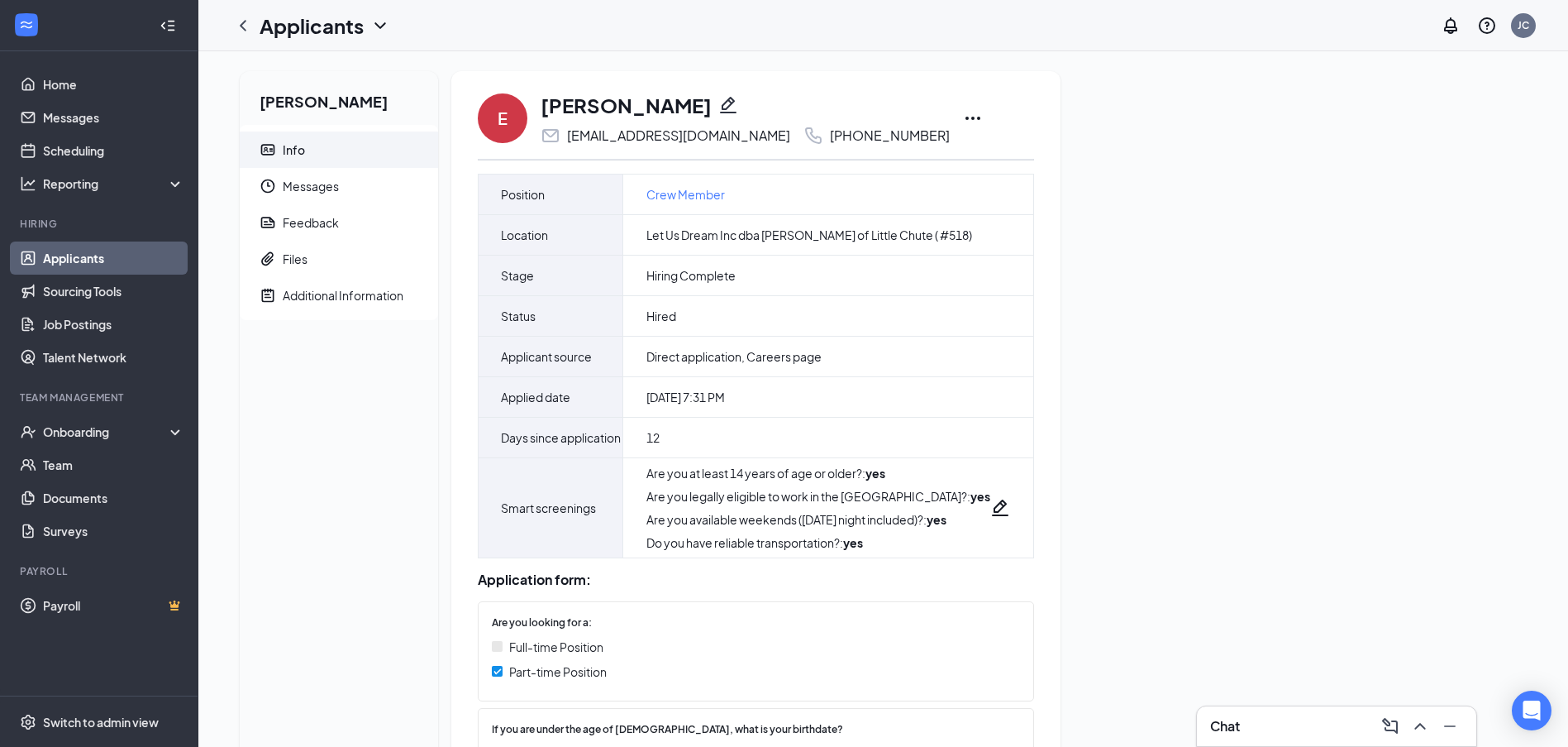
click at [966, 118] on icon "Ellipses" at bounding box center [973, 118] width 15 height 4
click at [956, 438] on p "Print applicant" at bounding box center [979, 446] width 142 height 17
click at [84, 424] on div "Onboarding" at bounding box center [106, 432] width 128 height 17
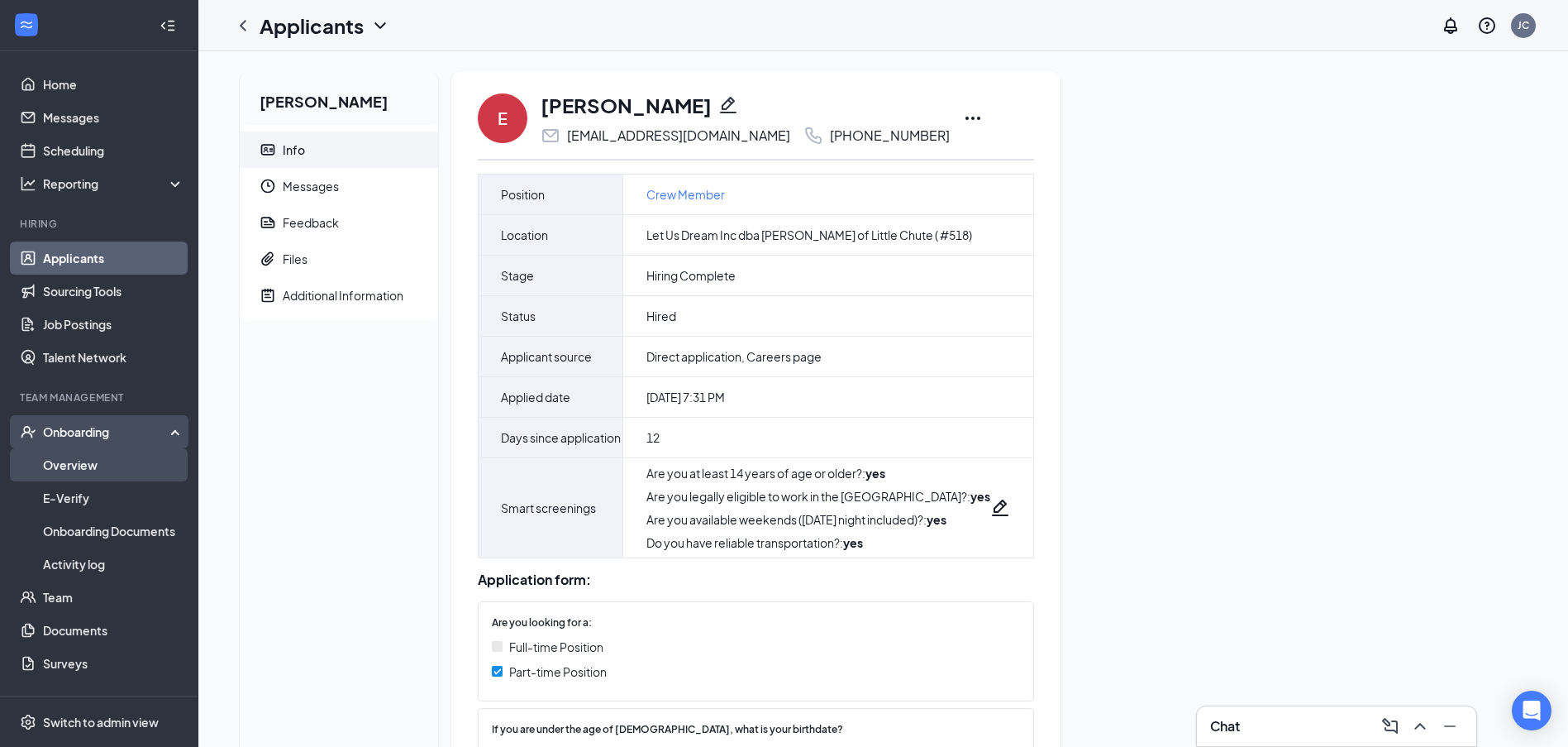
click at [88, 462] on link "Overview" at bounding box center [113, 465] width 141 height 33
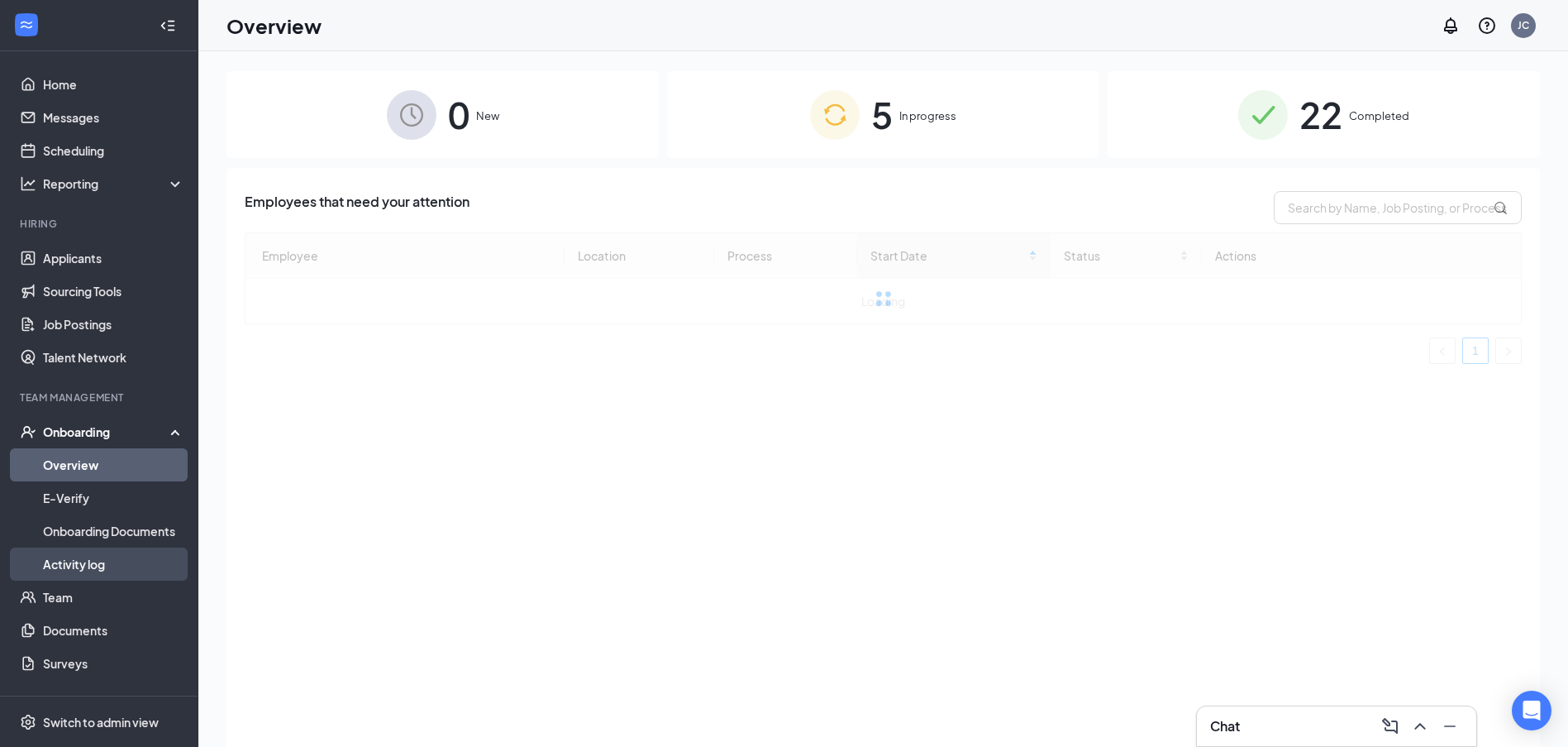
click at [100, 555] on link "Activity log" at bounding box center [113, 564] width 141 height 33
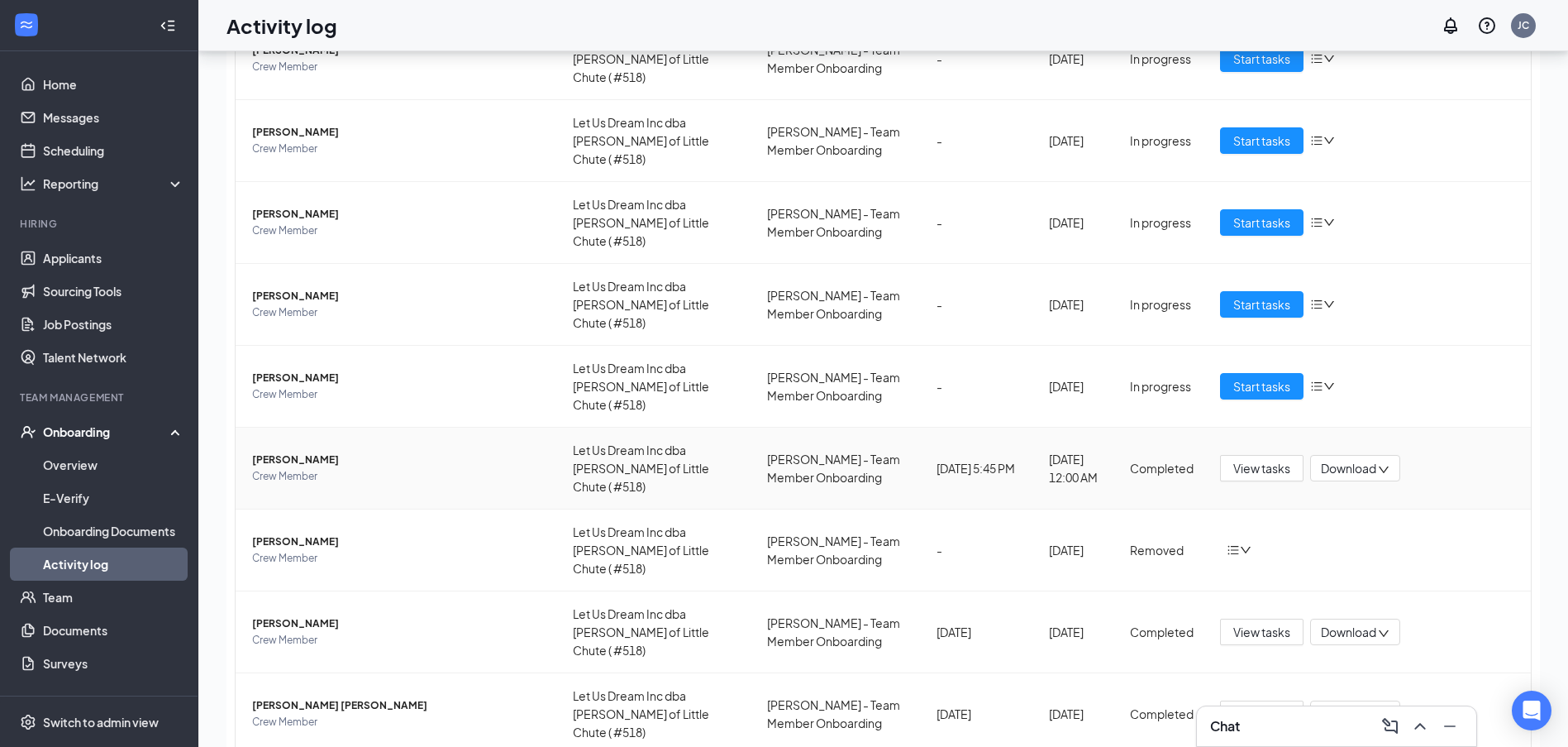
scroll to position [74, 0]
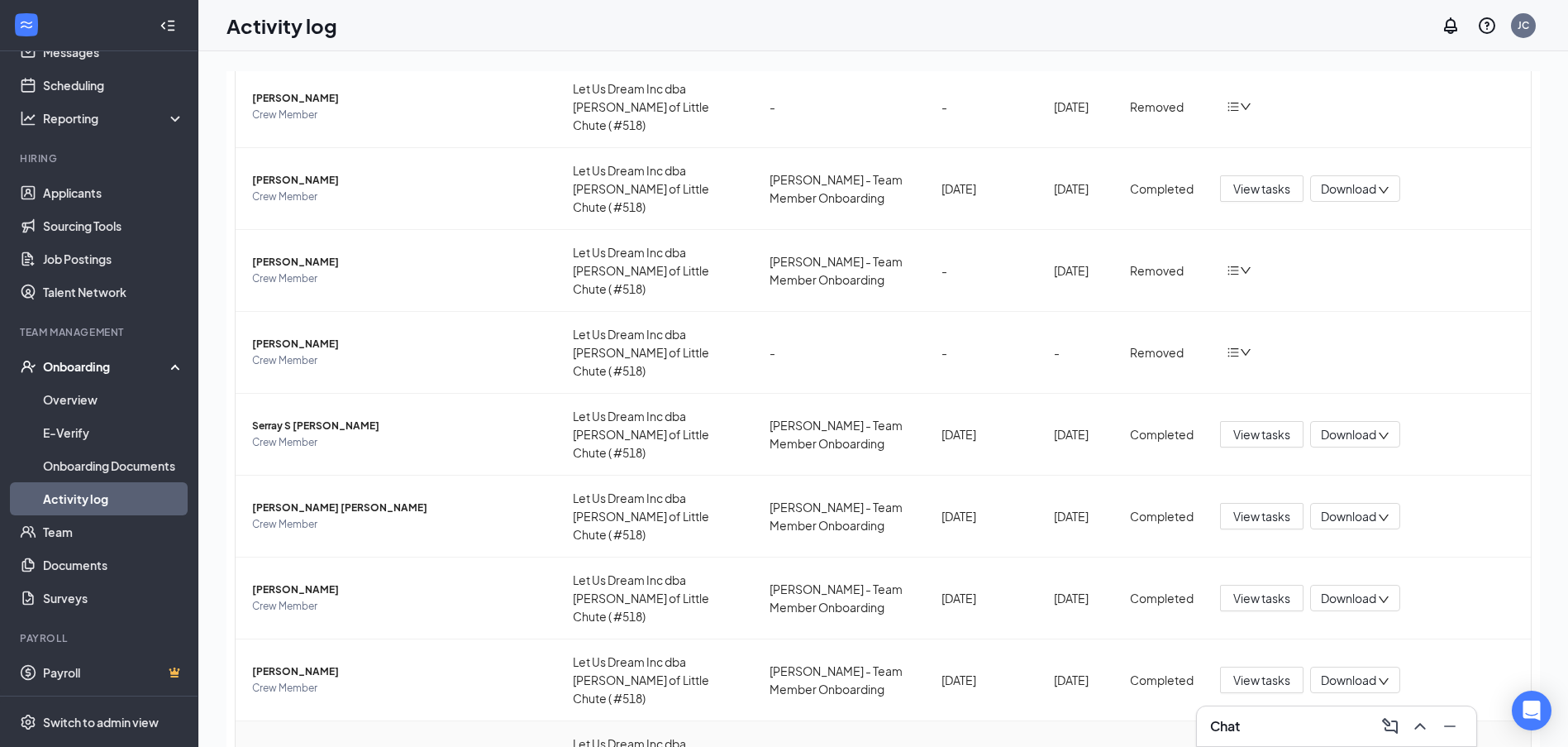
scroll to position [74, 0]
